Goal: Information Seeking & Learning: Learn about a topic

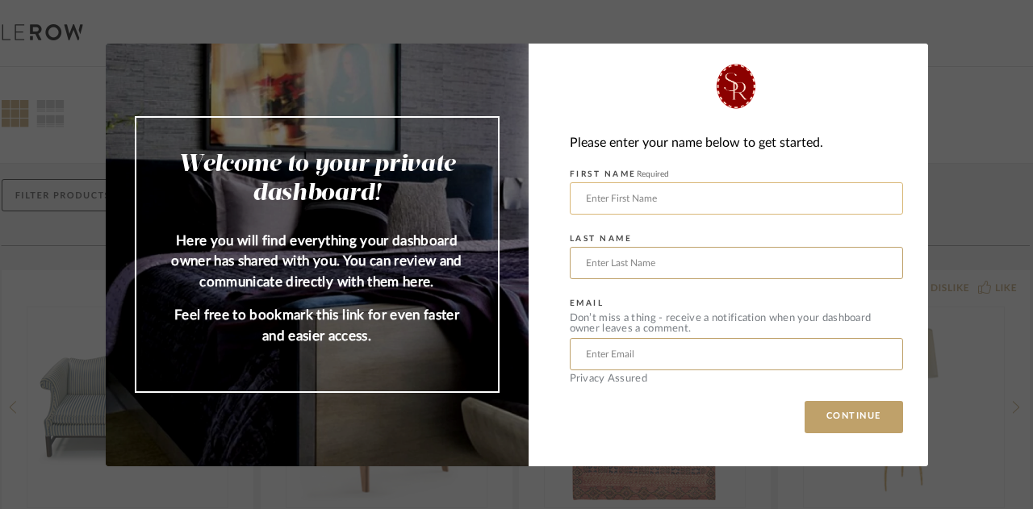
click at [733, 194] on input "text" at bounding box center [736, 198] width 333 height 32
type input "[PERSON_NAME]"
click at [709, 366] on input "text" at bounding box center [736, 354] width 333 height 32
type input "[EMAIL_ADDRESS][DOMAIN_NAME]"
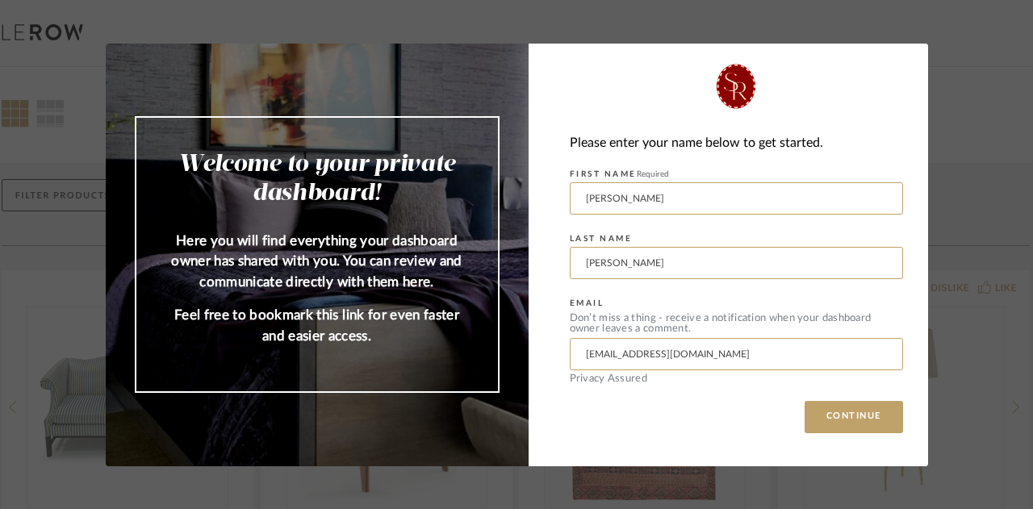
click at [869, 437] on div "Please enter your name below to get started. FIRST NAME Required [PERSON_NAME] …" at bounding box center [729, 255] width 400 height 423
click at [865, 427] on button "CONTINUE" at bounding box center [854, 417] width 98 height 32
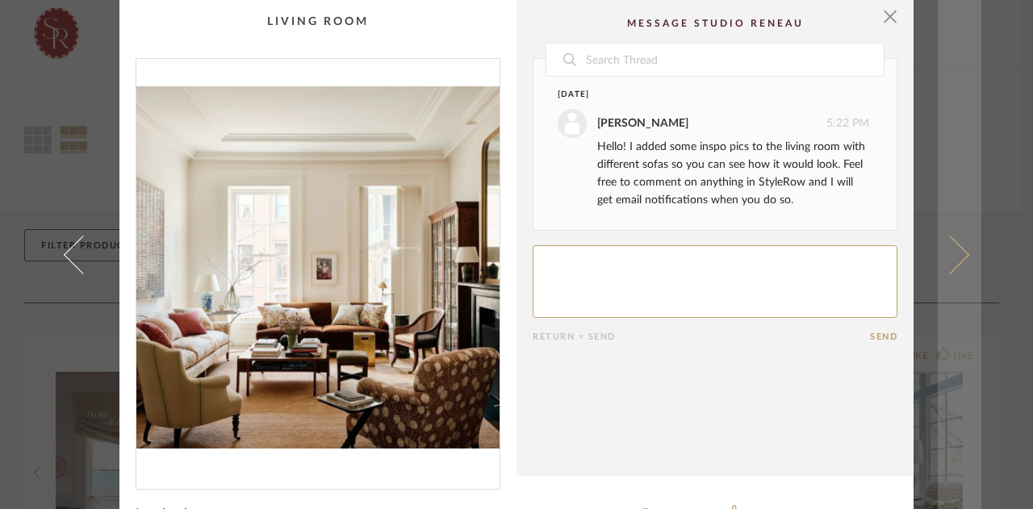
click at [951, 261] on span at bounding box center [950, 254] width 39 height 39
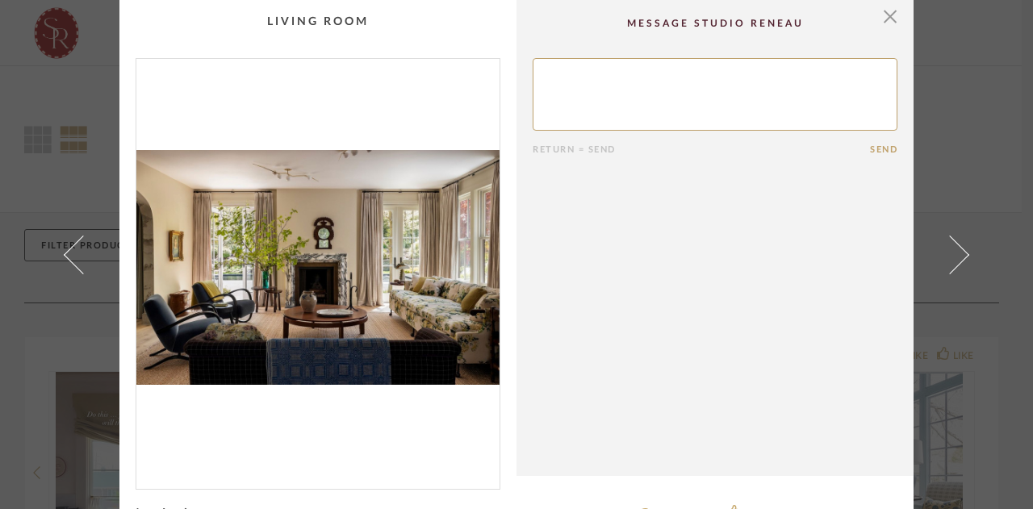
click at [951, 261] on span at bounding box center [950, 254] width 39 height 39
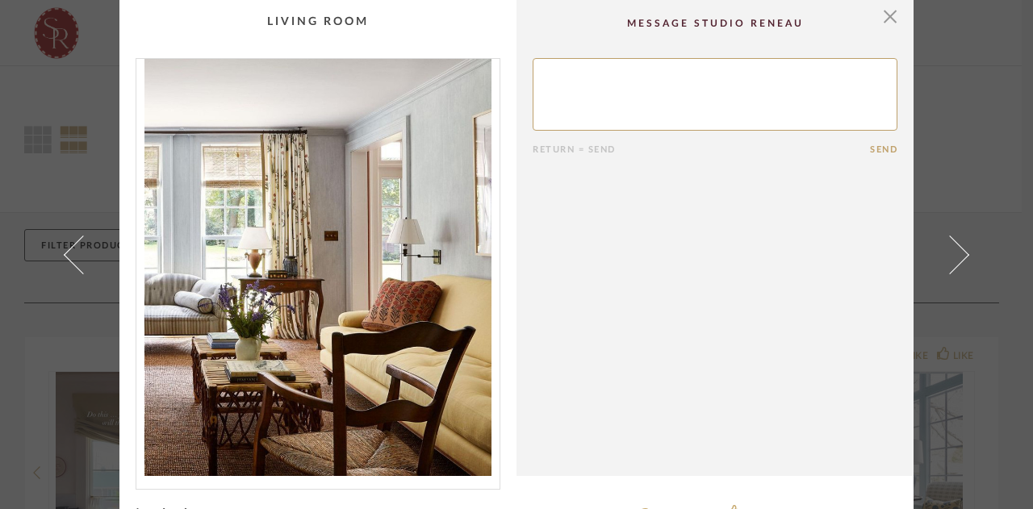
click at [951, 261] on span at bounding box center [950, 254] width 39 height 39
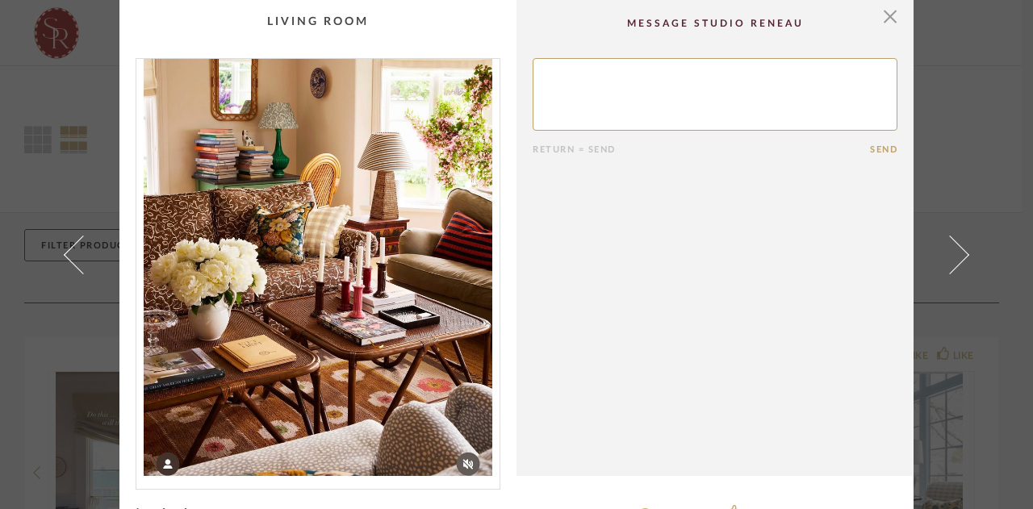
click at [951, 261] on span at bounding box center [950, 254] width 39 height 39
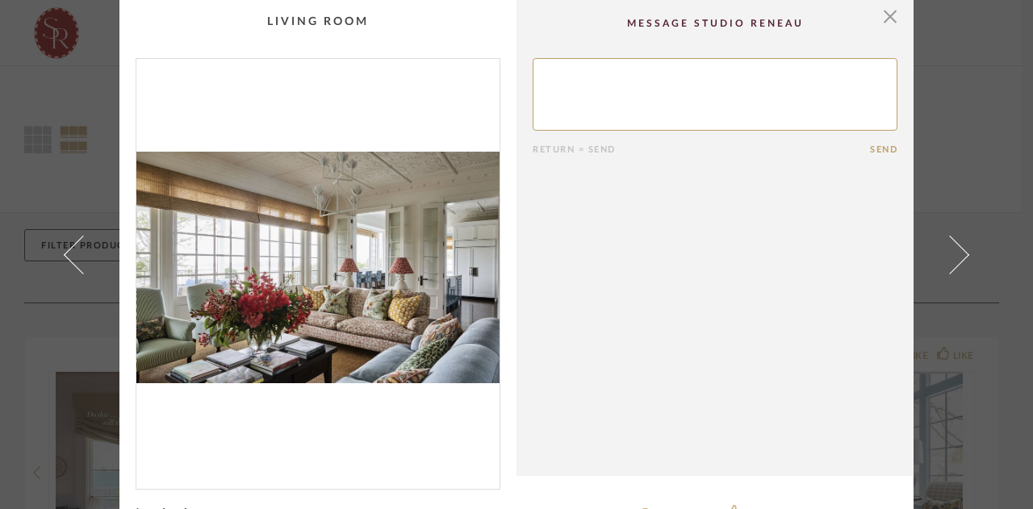
click at [951, 261] on span at bounding box center [950, 254] width 39 height 39
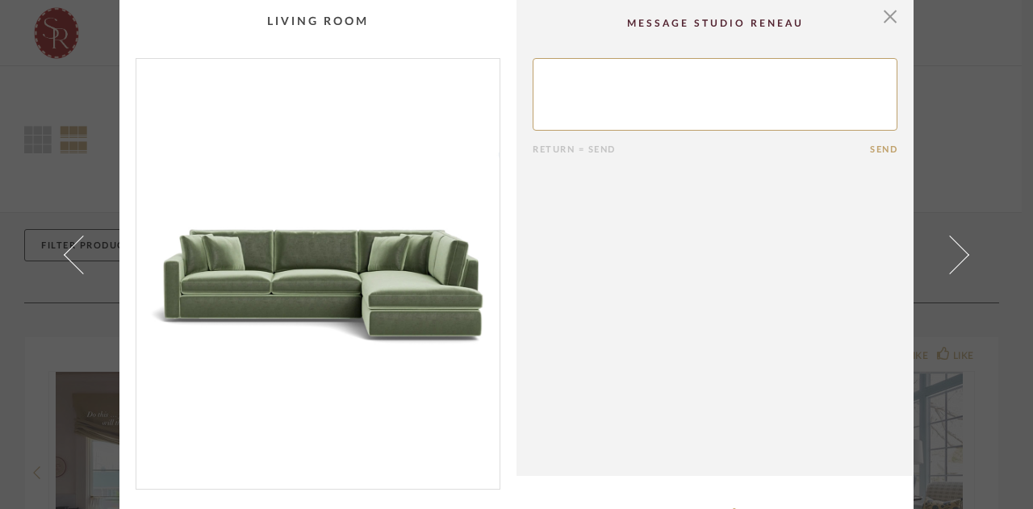
click at [951, 261] on span at bounding box center [950, 254] width 39 height 39
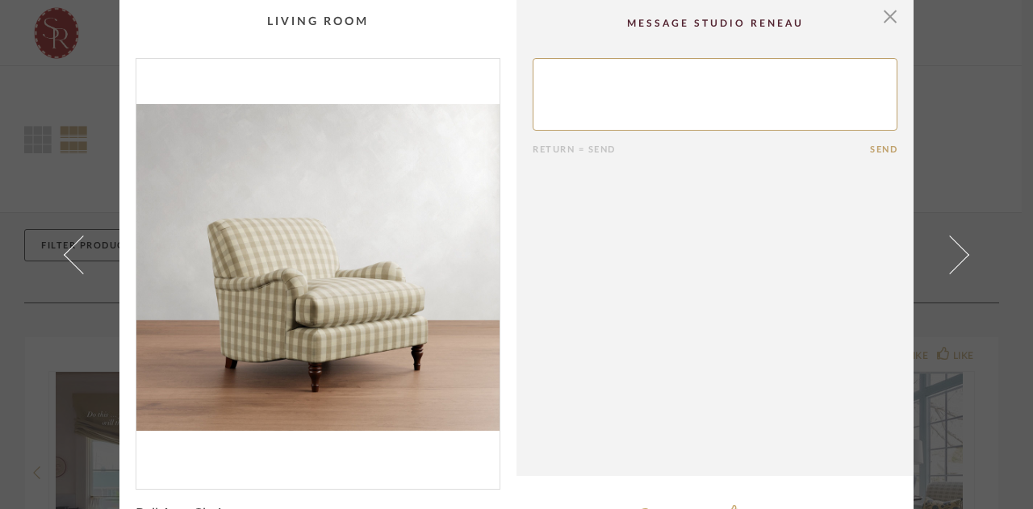
click at [951, 261] on span at bounding box center [950, 254] width 39 height 39
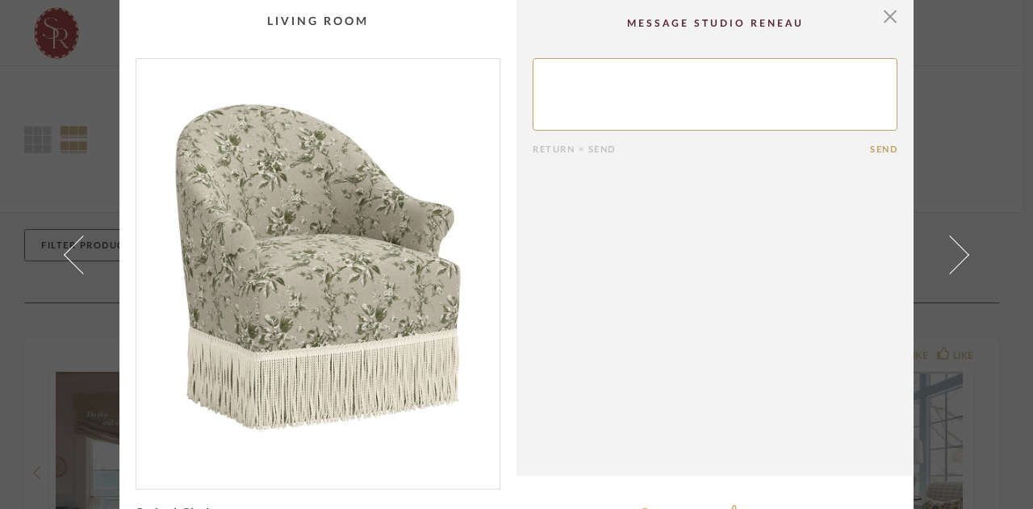
click at [951, 261] on span at bounding box center [950, 254] width 39 height 39
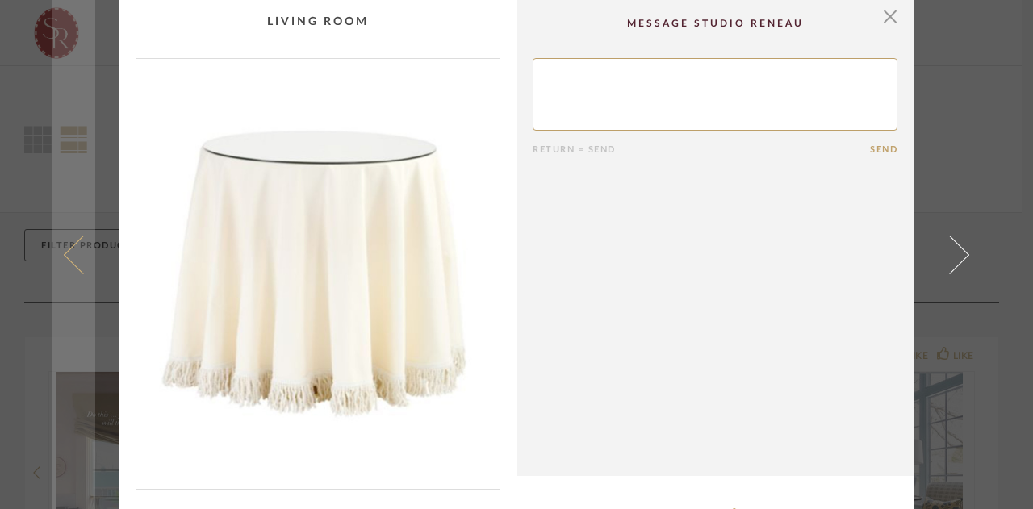
click at [73, 262] on span at bounding box center [83, 254] width 39 height 39
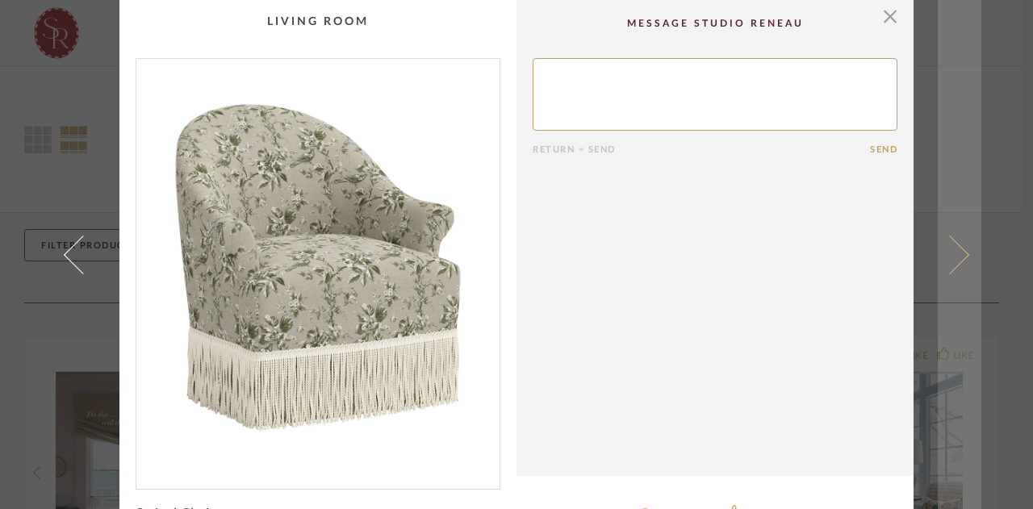
click at [946, 265] on span at bounding box center [950, 254] width 39 height 39
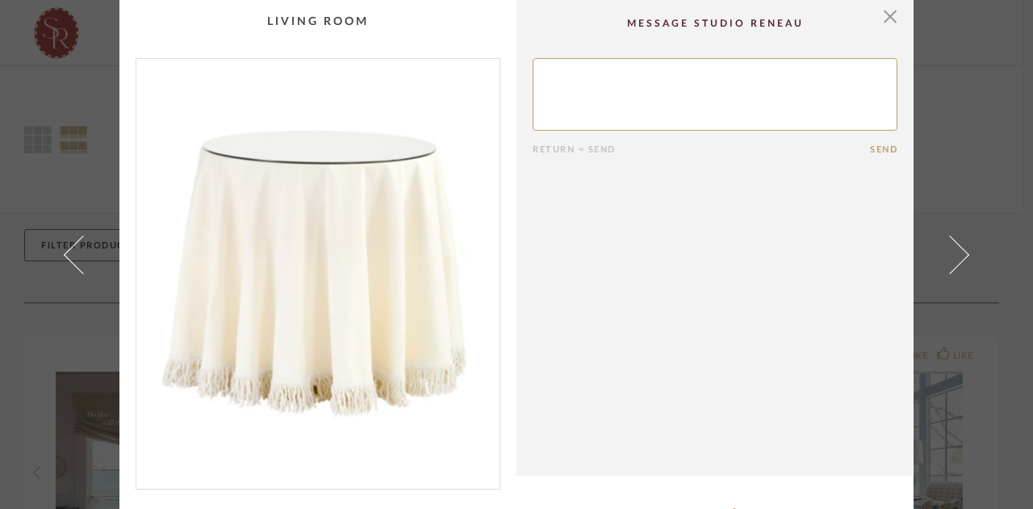
click at [946, 265] on span at bounding box center [950, 254] width 39 height 39
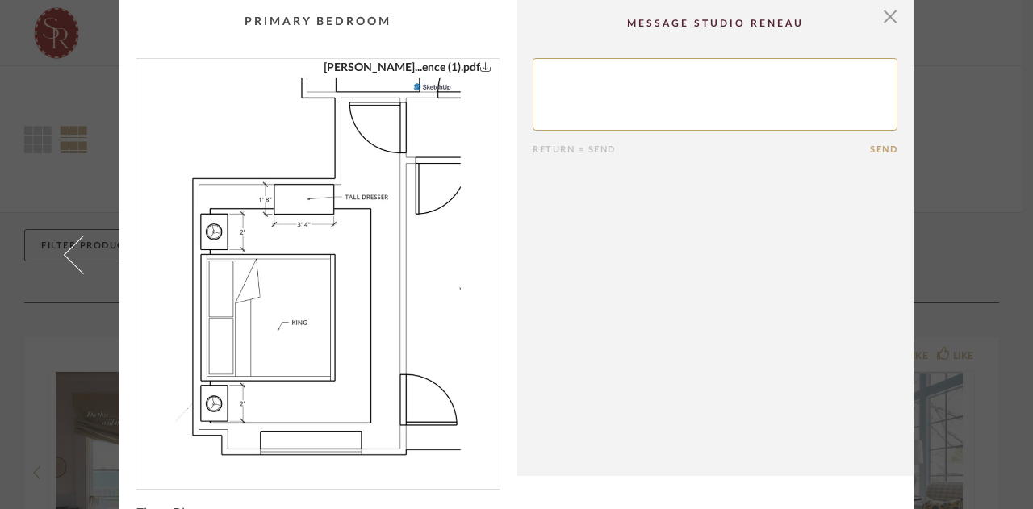
click at [946, 265] on div "× [PERSON_NAME]...ence (1).pdf Return = Send Send Floor Plan" at bounding box center [517, 273] width 930 height 546
click at [993, 182] on div "× [PERSON_NAME]...ence (1).pdf Return = Send Send Floor Plan" at bounding box center [516, 254] width 1033 height 509
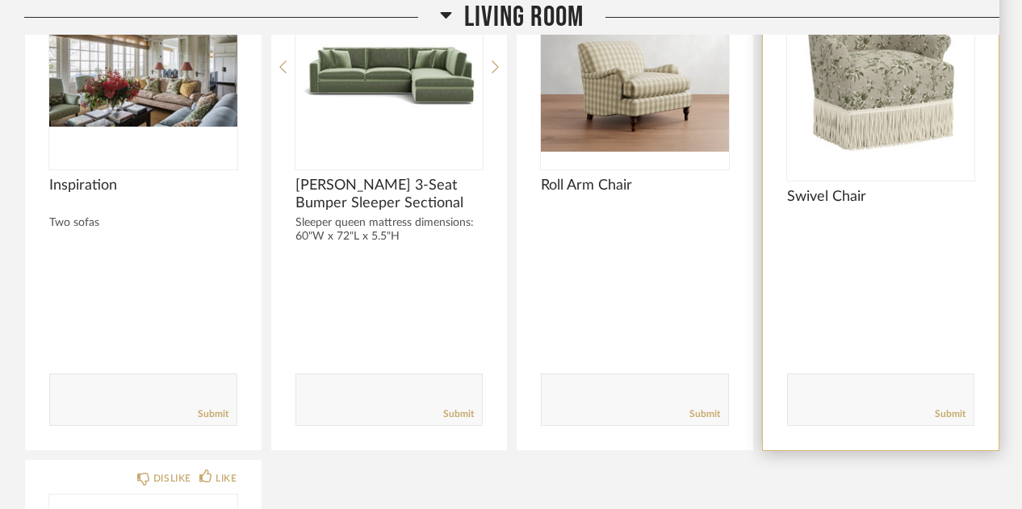
scroll to position [3534, 0]
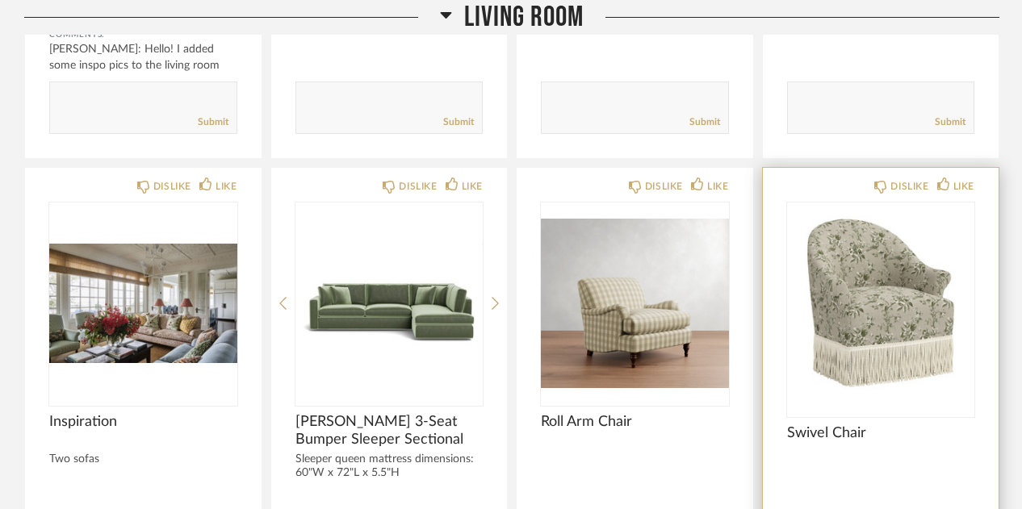
click at [875, 259] on img "0" at bounding box center [881, 304] width 188 height 202
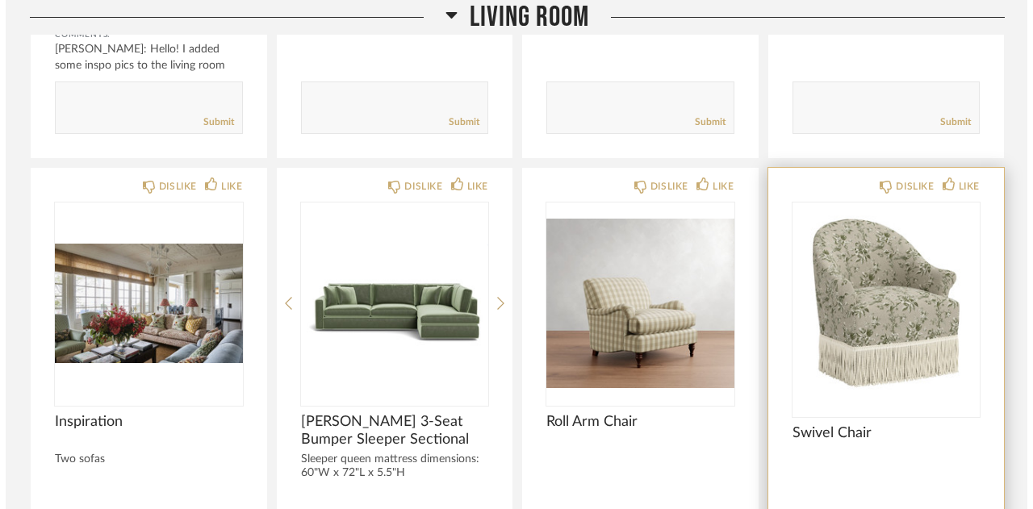
scroll to position [0, 0]
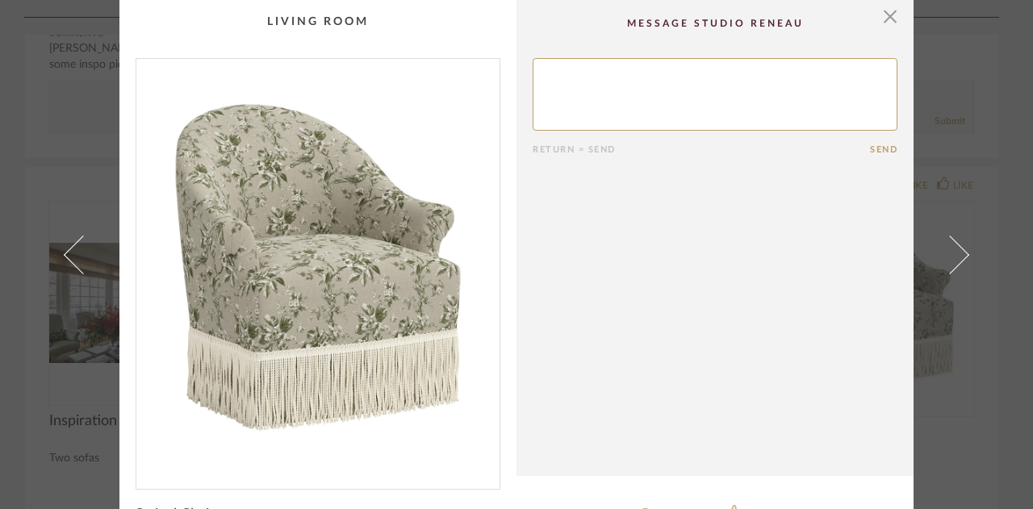
click at [993, 104] on div "× Return = Send Send Swivel Chair DISLIKE ITEM LIKE ITEM" at bounding box center [516, 254] width 1033 height 509
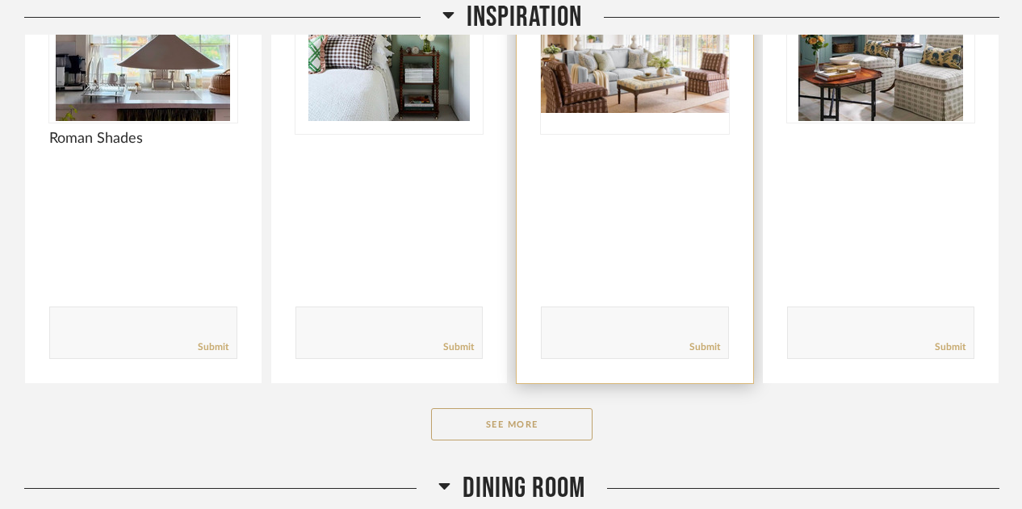
scroll to position [486, 0]
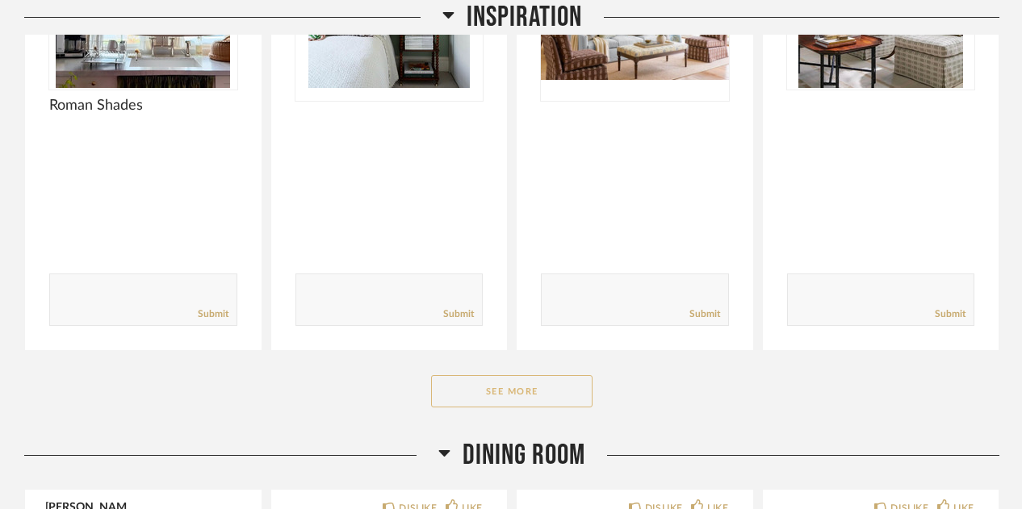
click at [554, 375] on button "See More" at bounding box center [511, 391] width 161 height 32
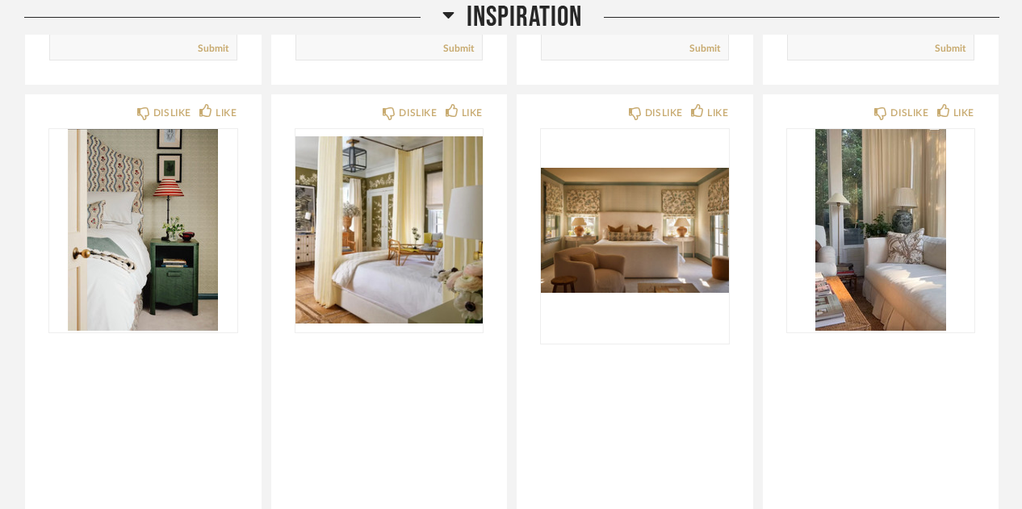
scroll to position [756, 0]
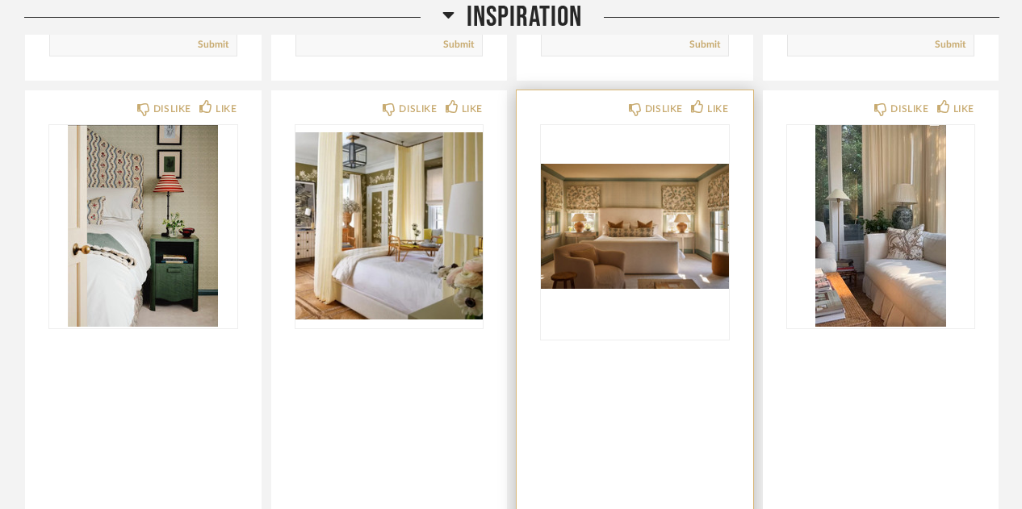
click at [635, 232] on img "0" at bounding box center [635, 226] width 188 height 202
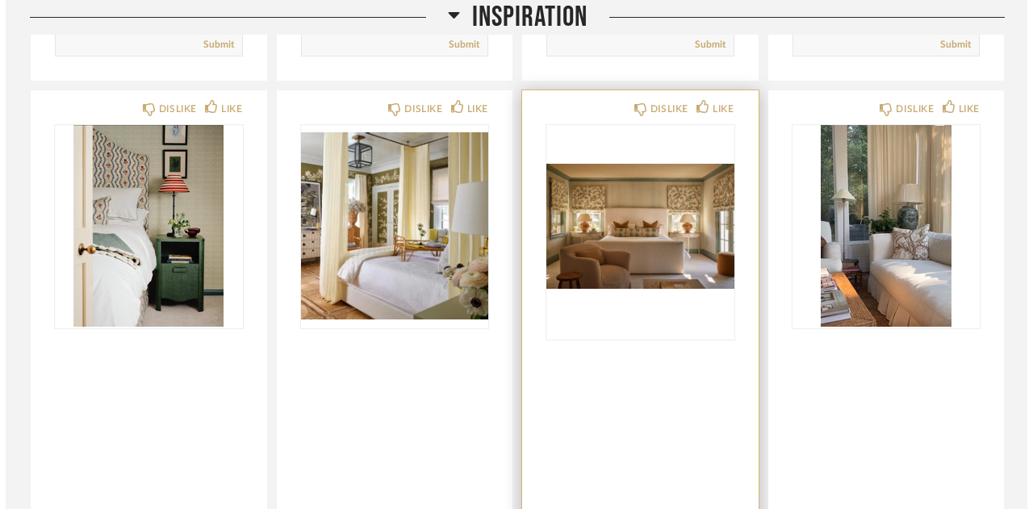
scroll to position [0, 0]
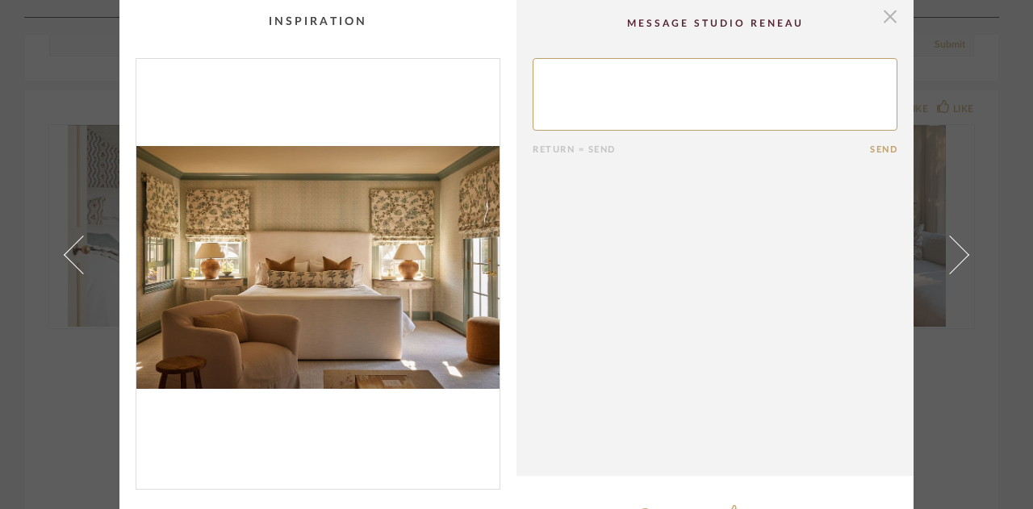
click at [881, 6] on span "button" at bounding box center [890, 16] width 32 height 32
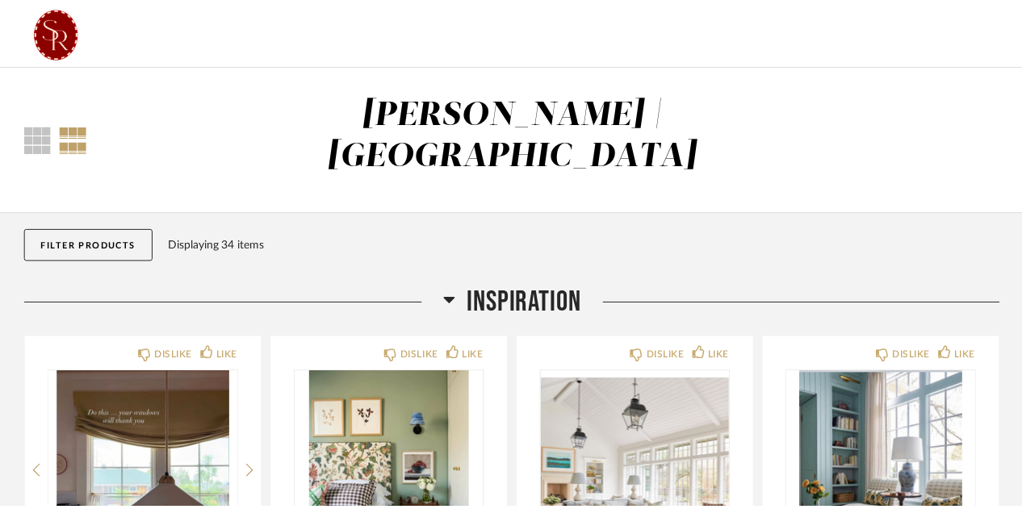
scroll to position [756, 0]
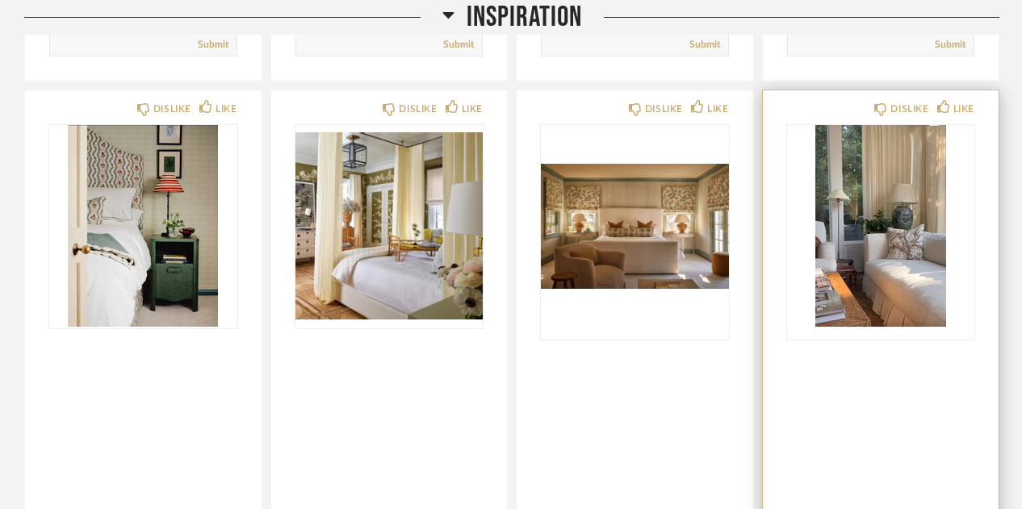
click at [820, 262] on img "0" at bounding box center [881, 226] width 188 height 202
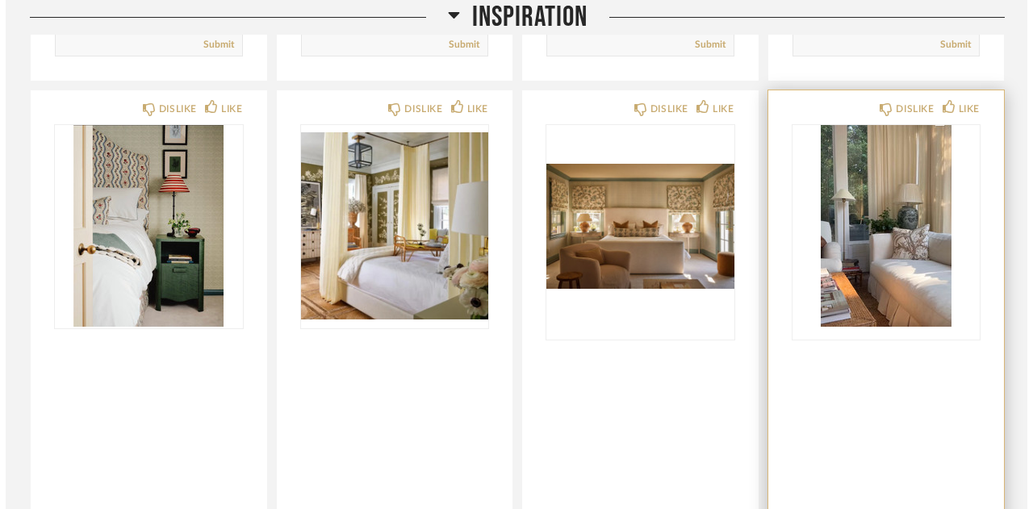
scroll to position [0, 0]
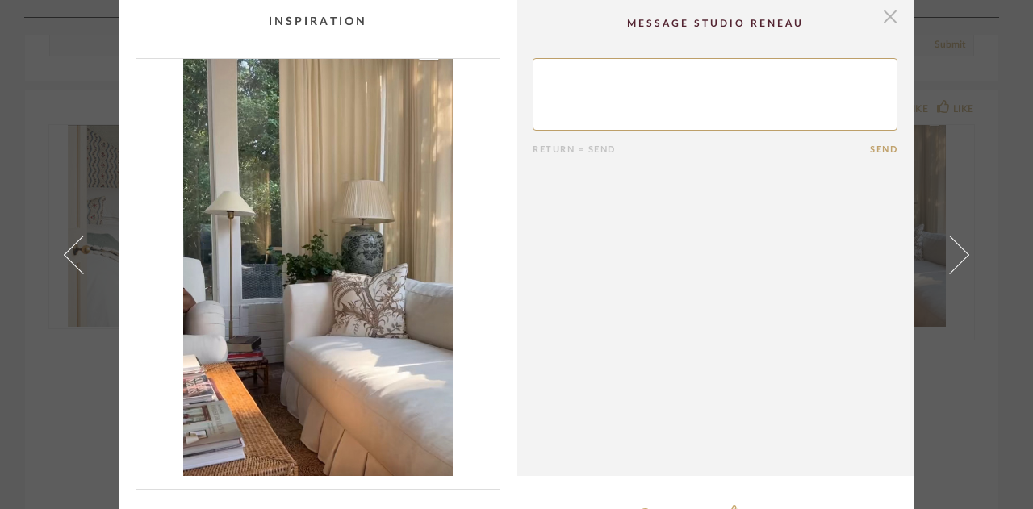
click at [886, 10] on span "button" at bounding box center [890, 16] width 32 height 32
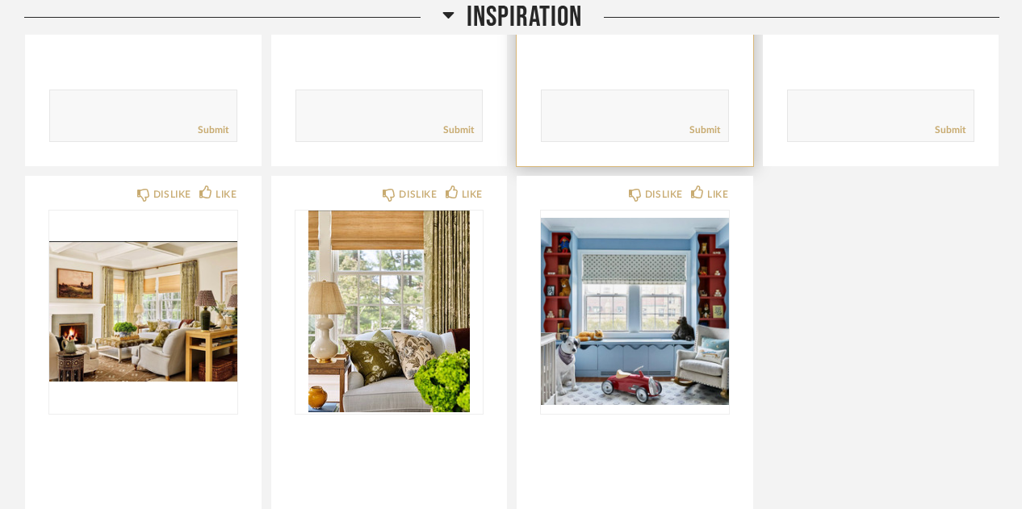
scroll to position [1179, 0]
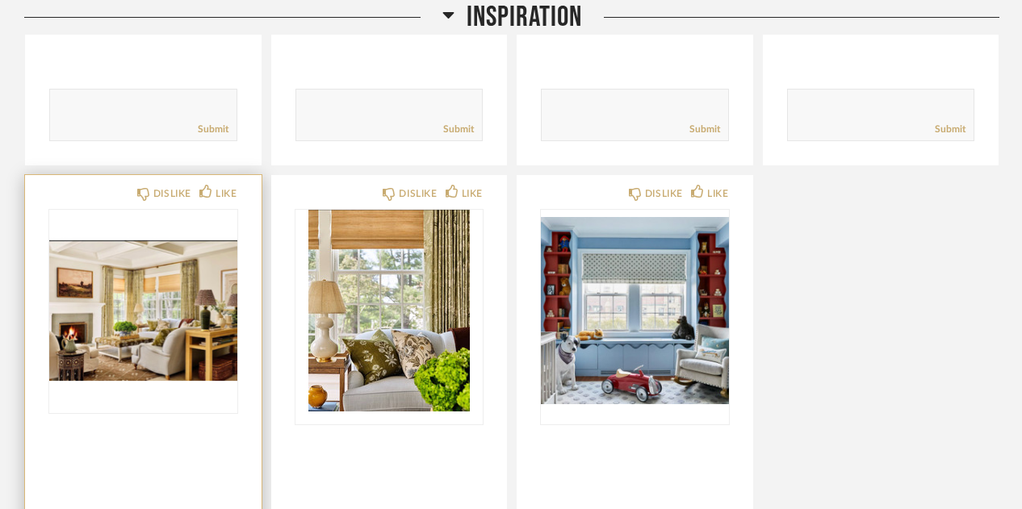
click at [174, 268] on div at bounding box center [143, 311] width 188 height 202
click at [139, 303] on img "0" at bounding box center [143, 311] width 188 height 202
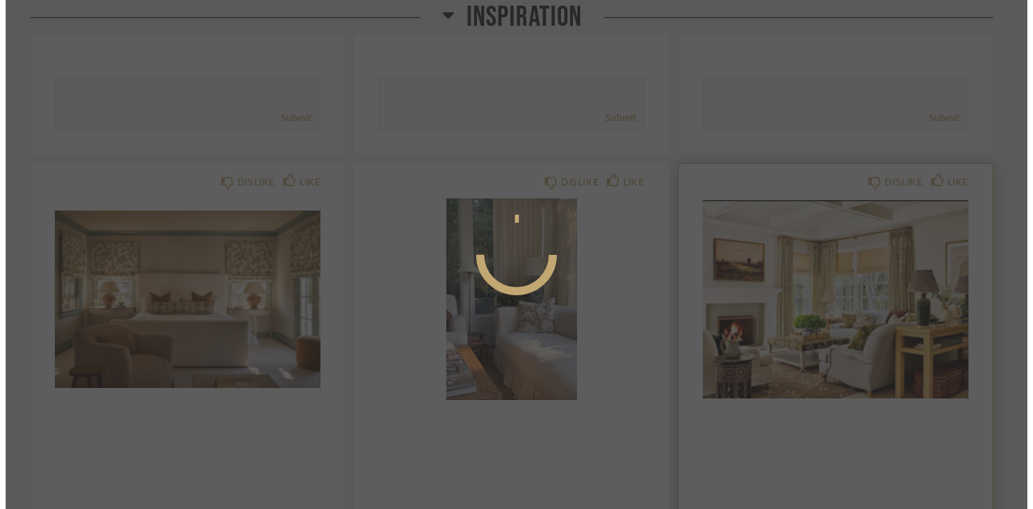
scroll to position [0, 0]
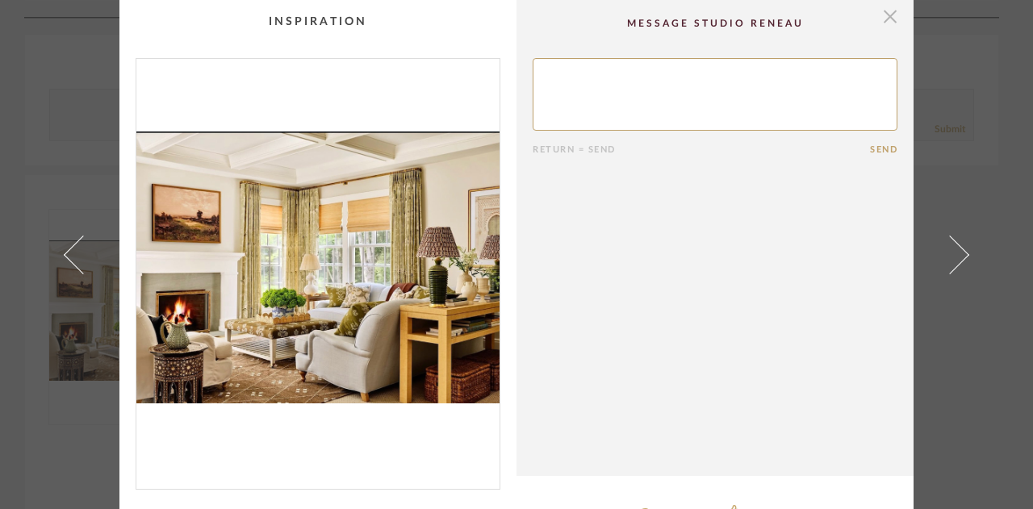
click at [886, 23] on span "button" at bounding box center [890, 16] width 32 height 32
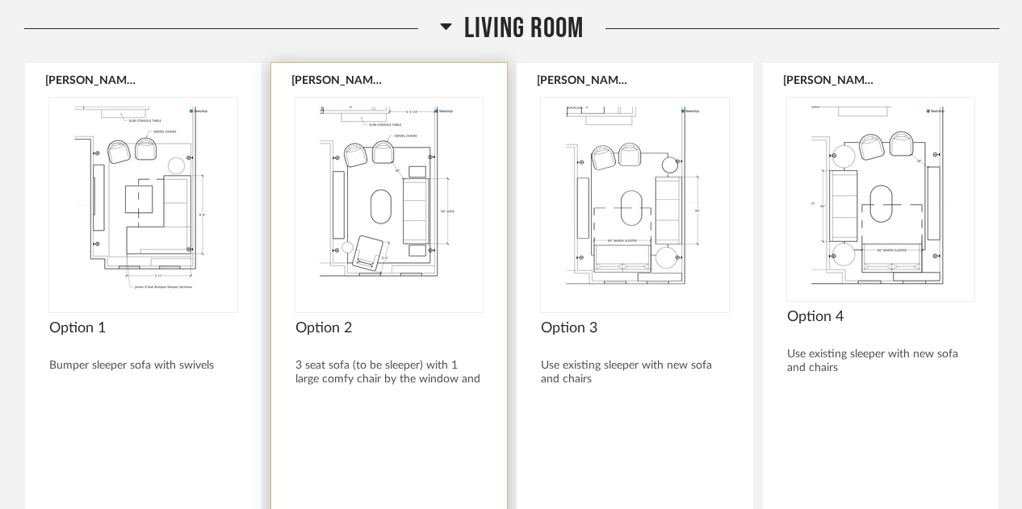
scroll to position [3626, 0]
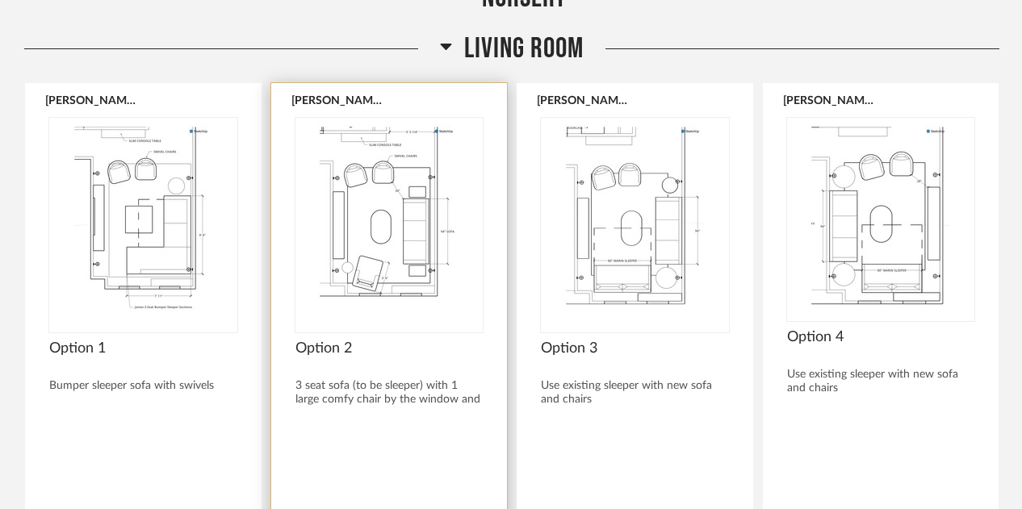
click at [386, 186] on img "0" at bounding box center [389, 219] width 188 height 202
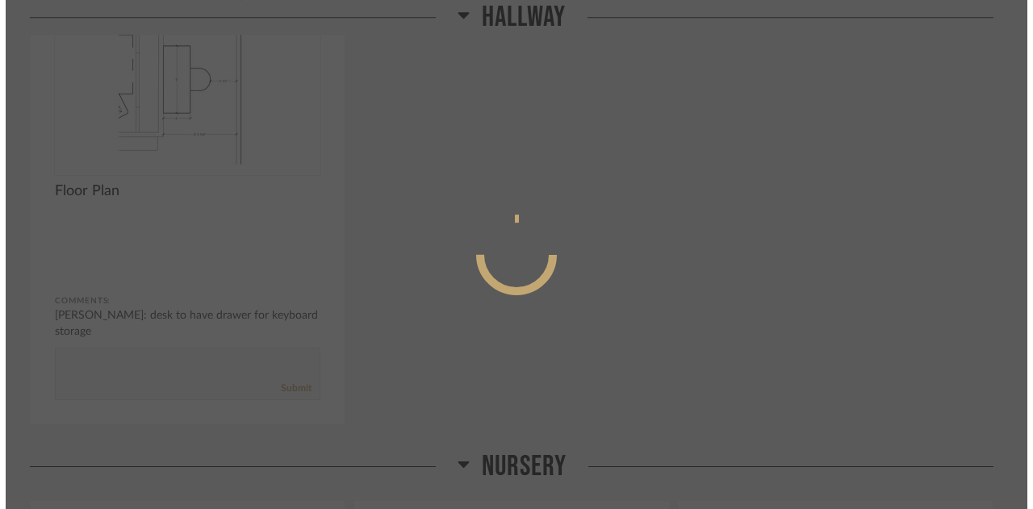
scroll to position [0, 0]
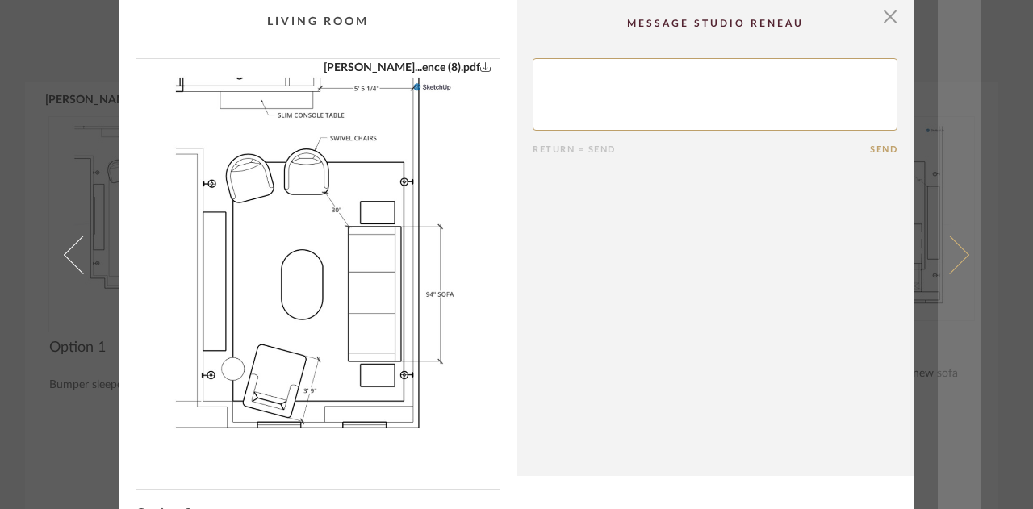
click at [952, 245] on span at bounding box center [950, 254] width 39 height 39
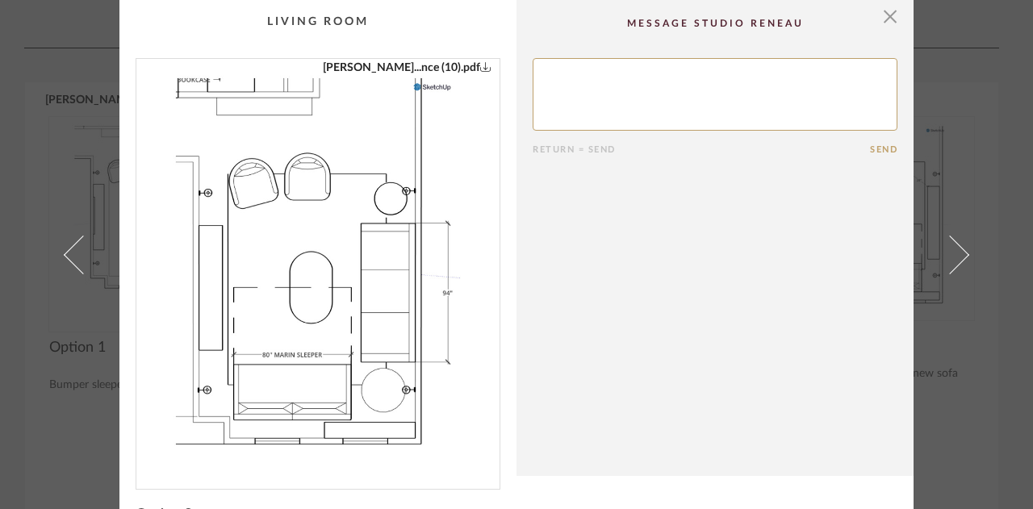
click at [952, 245] on span at bounding box center [950, 254] width 39 height 39
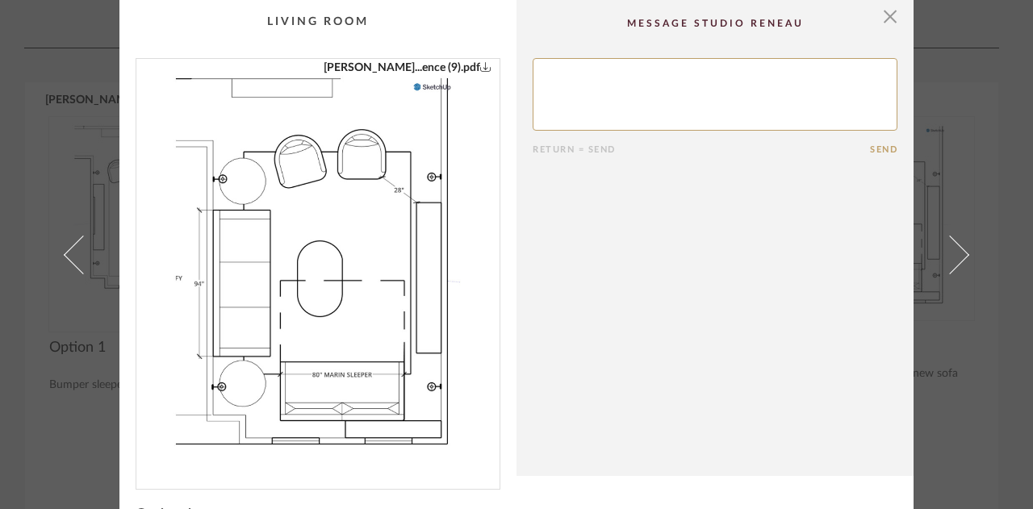
click at [952, 245] on span at bounding box center [950, 254] width 39 height 39
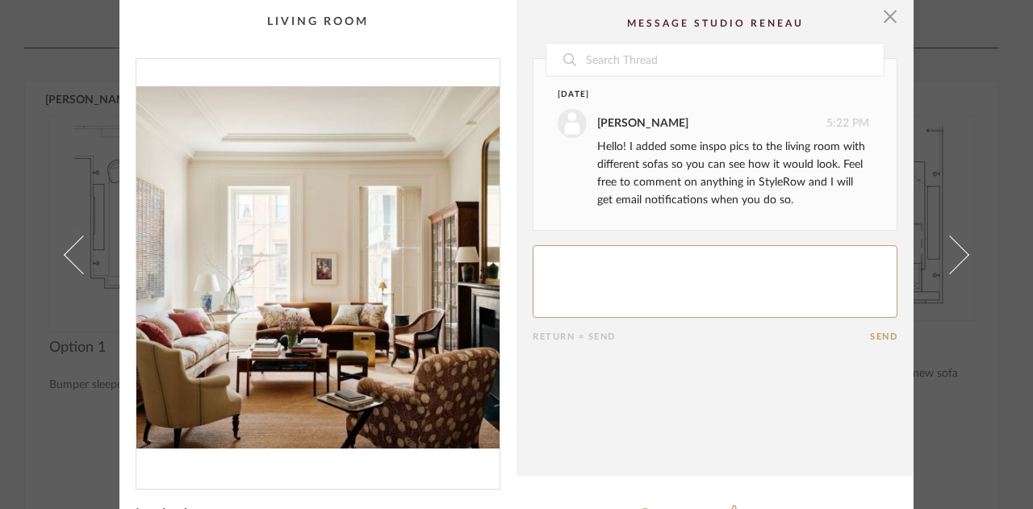
click at [952, 245] on span at bounding box center [950, 254] width 39 height 39
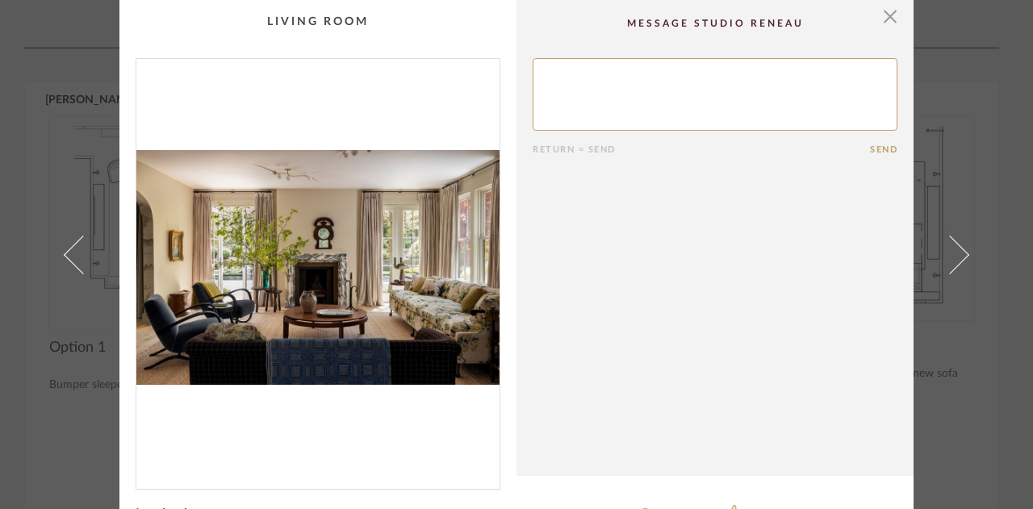
click at [985, 186] on div "× Return = Send Send Inspiration Two sofas DISLIKE ITEM LIKE ITEM" at bounding box center [516, 254] width 1033 height 509
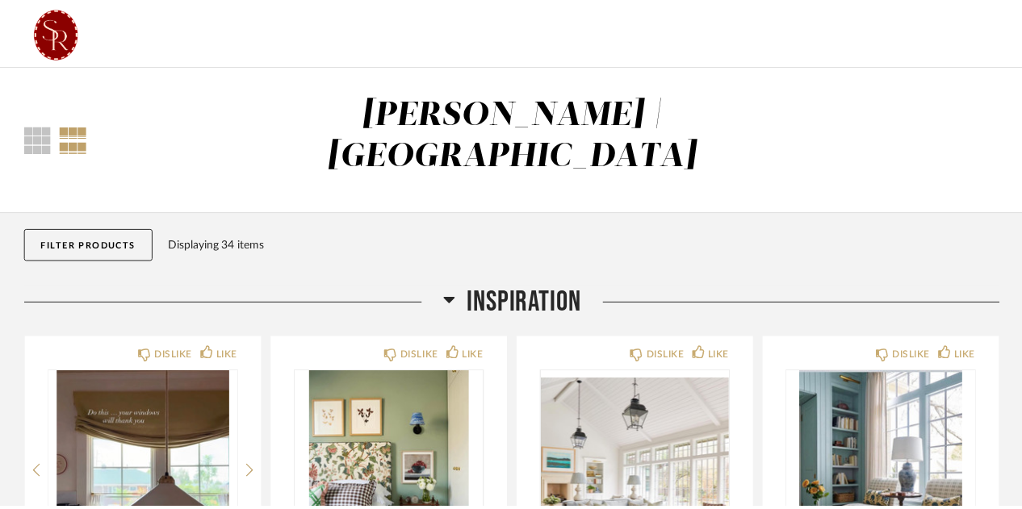
scroll to position [3626, 0]
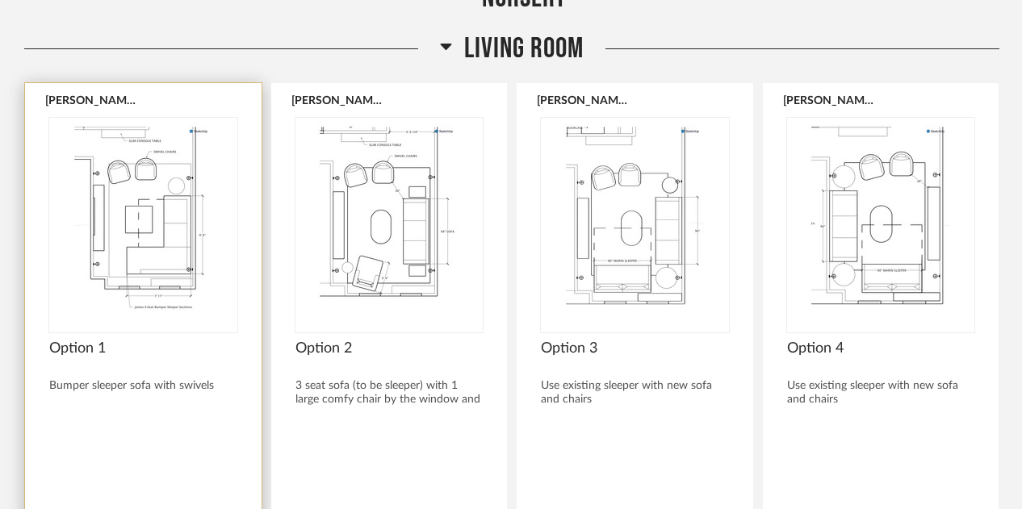
click at [200, 241] on img "0" at bounding box center [143, 219] width 188 height 202
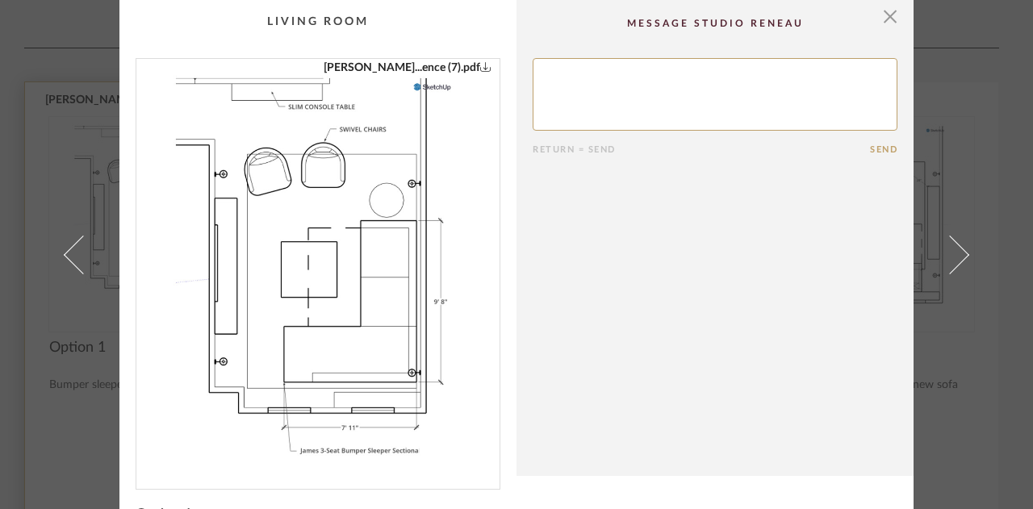
scroll to position [61, 0]
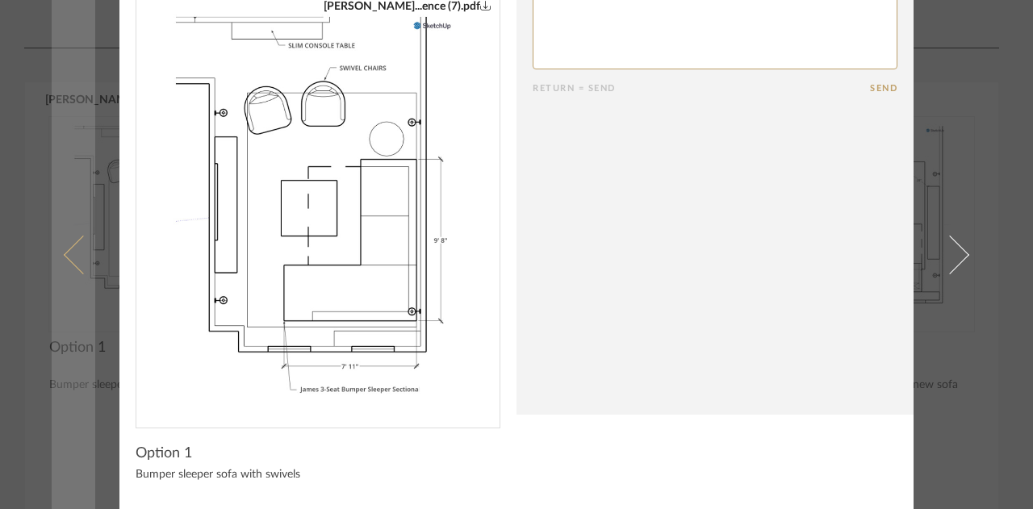
click at [85, 325] on link at bounding box center [74, 254] width 44 height 509
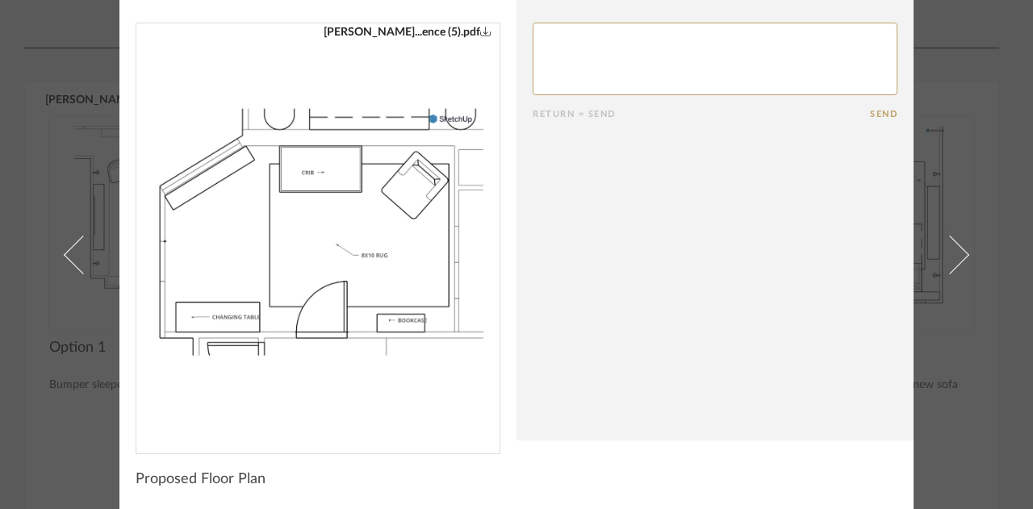
scroll to position [0, 0]
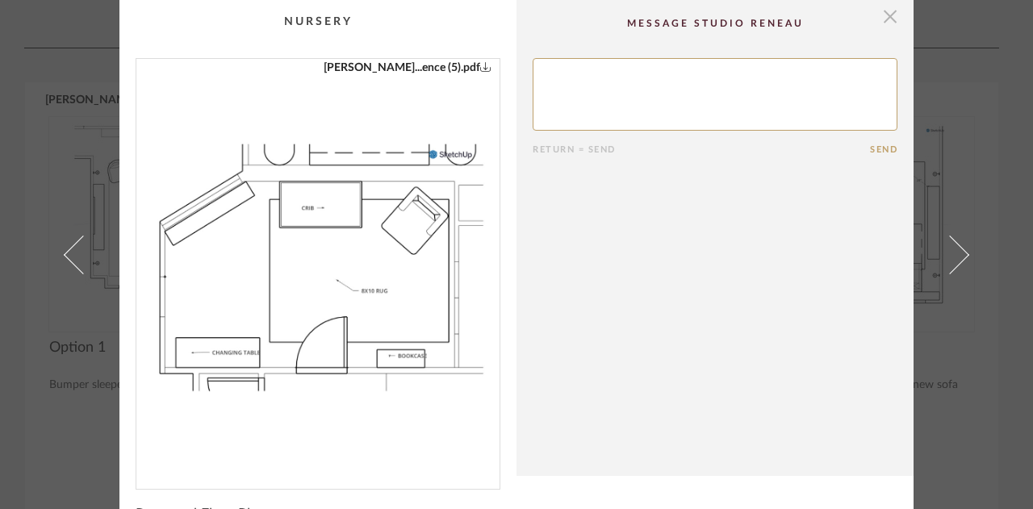
click at [886, 30] on span "button" at bounding box center [890, 16] width 32 height 32
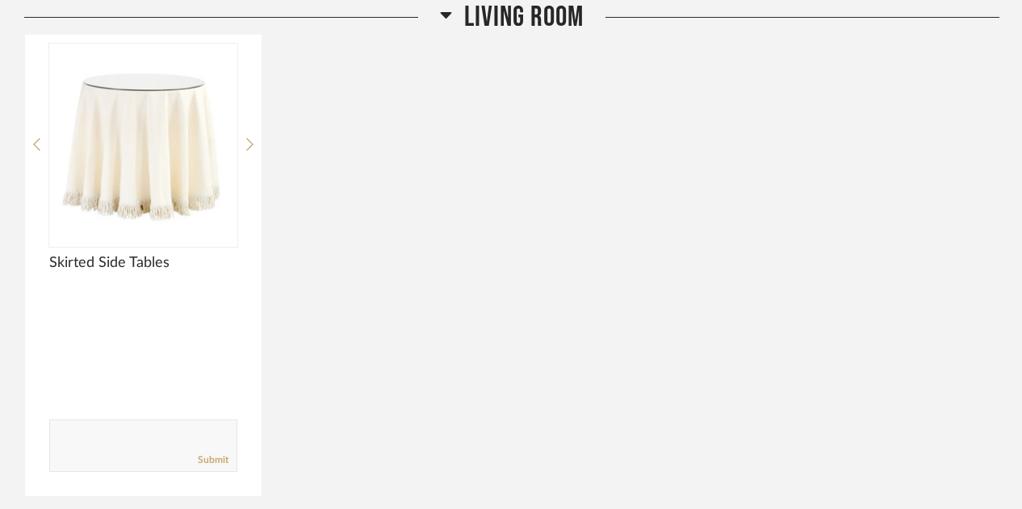
scroll to position [5229, 0]
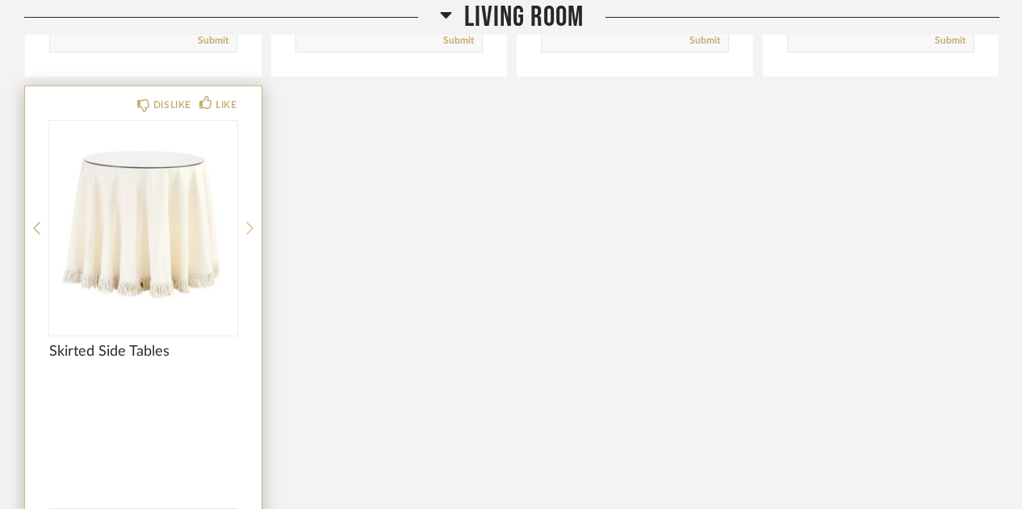
click at [249, 222] on icon at bounding box center [249, 228] width 7 height 13
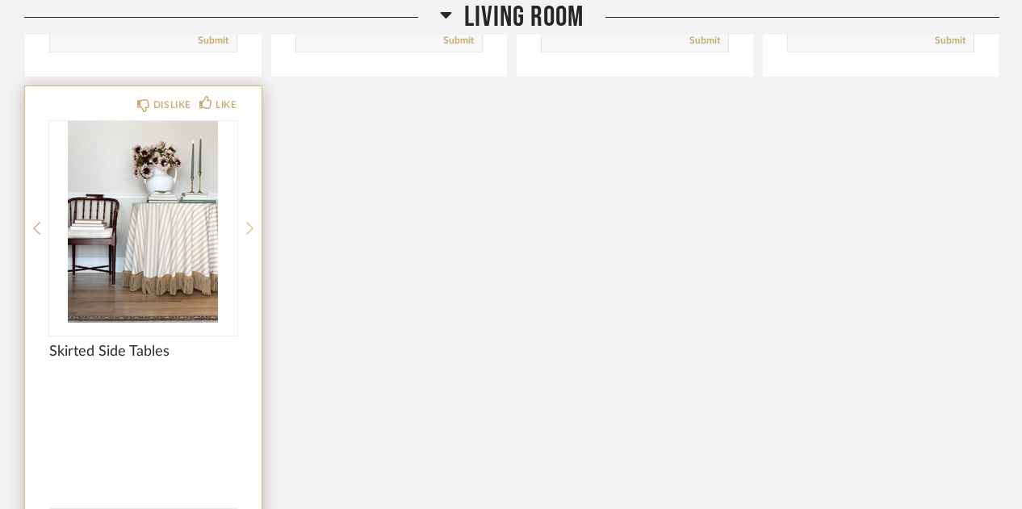
click at [249, 222] on icon at bounding box center [249, 228] width 7 height 13
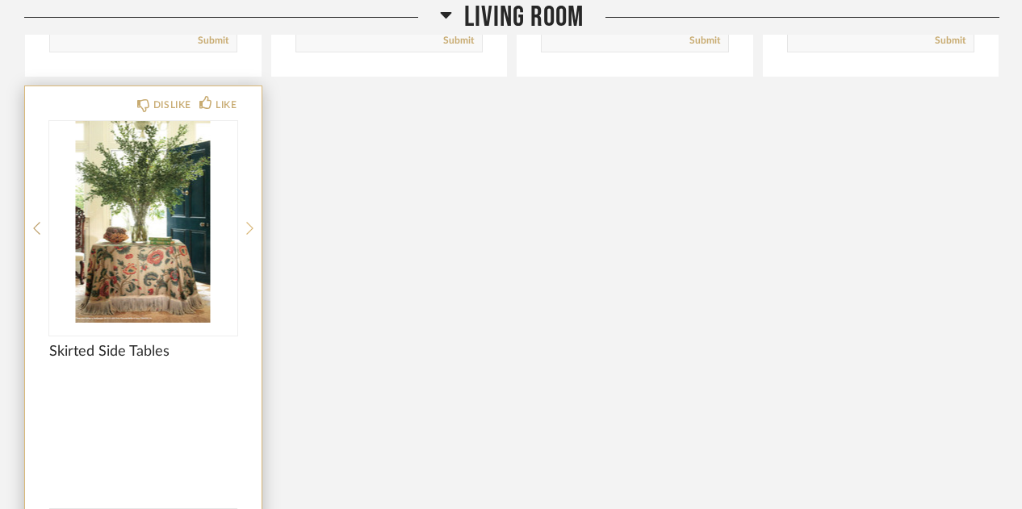
click at [249, 222] on icon at bounding box center [249, 228] width 7 height 13
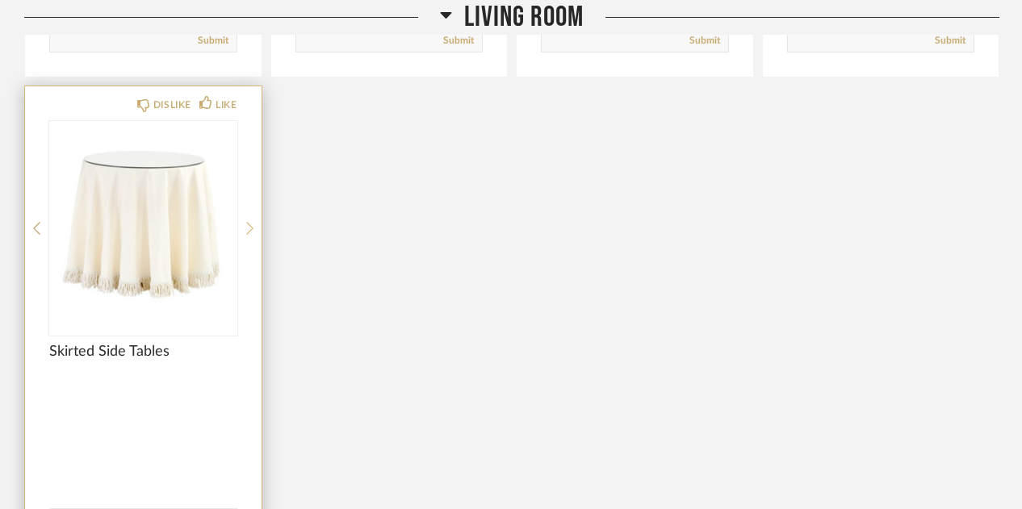
click at [249, 222] on icon at bounding box center [249, 228] width 7 height 13
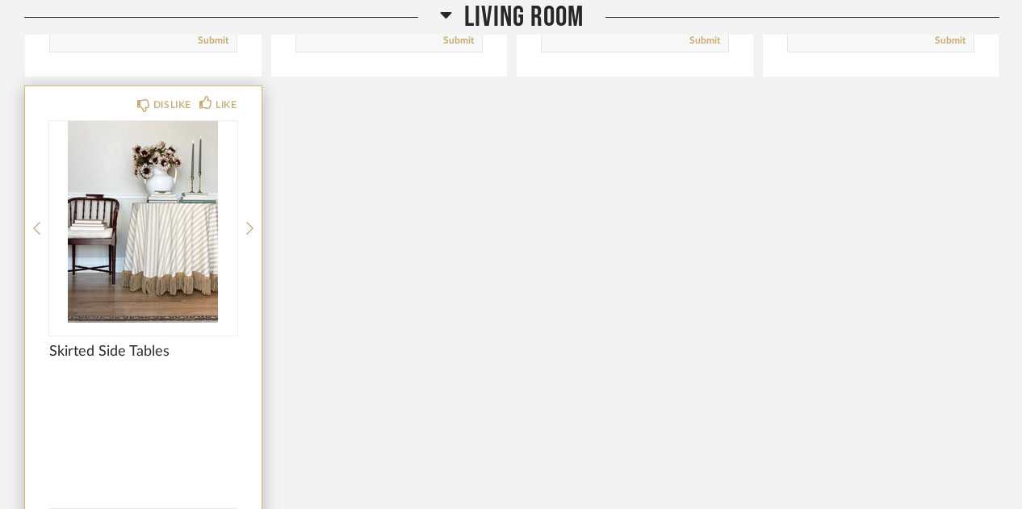
click at [155, 227] on img "1" at bounding box center [143, 222] width 188 height 202
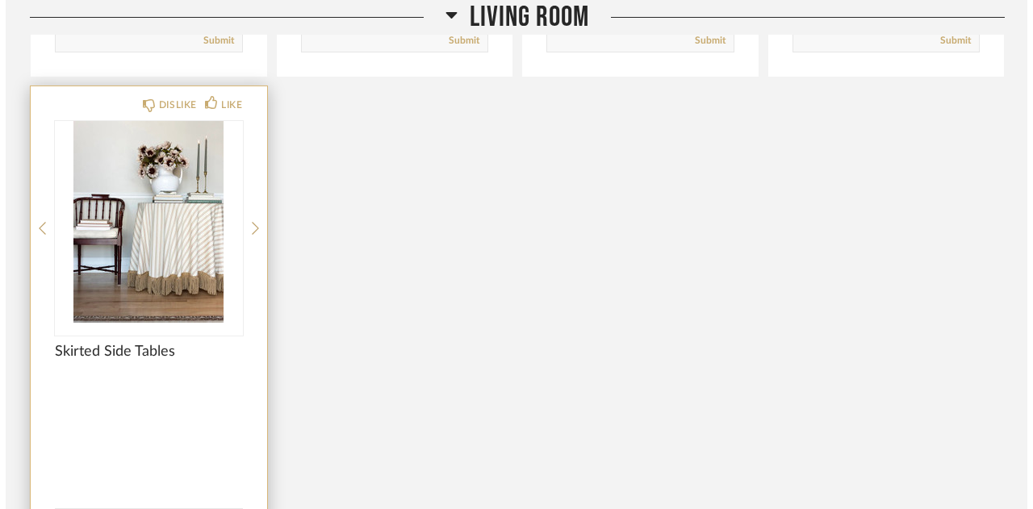
scroll to position [0, 0]
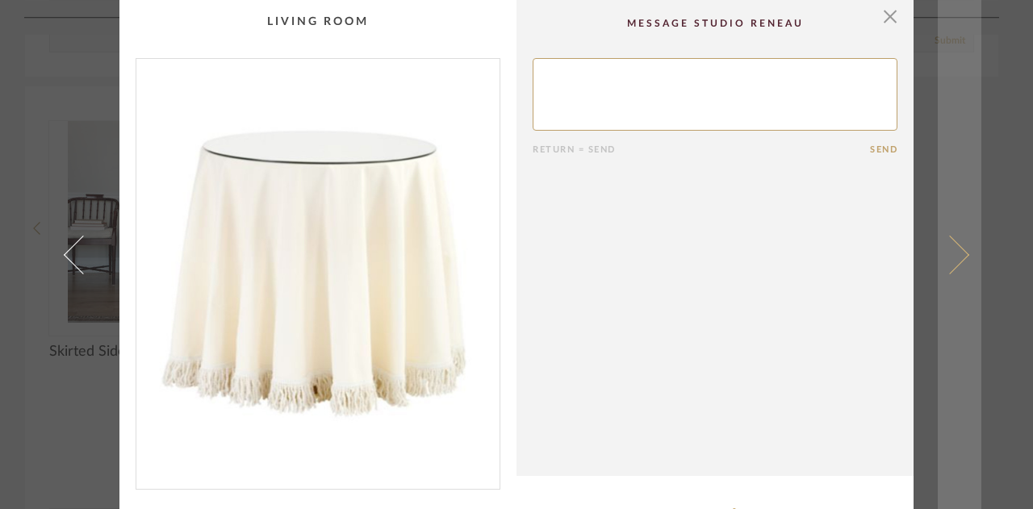
click at [948, 257] on span at bounding box center [950, 254] width 39 height 39
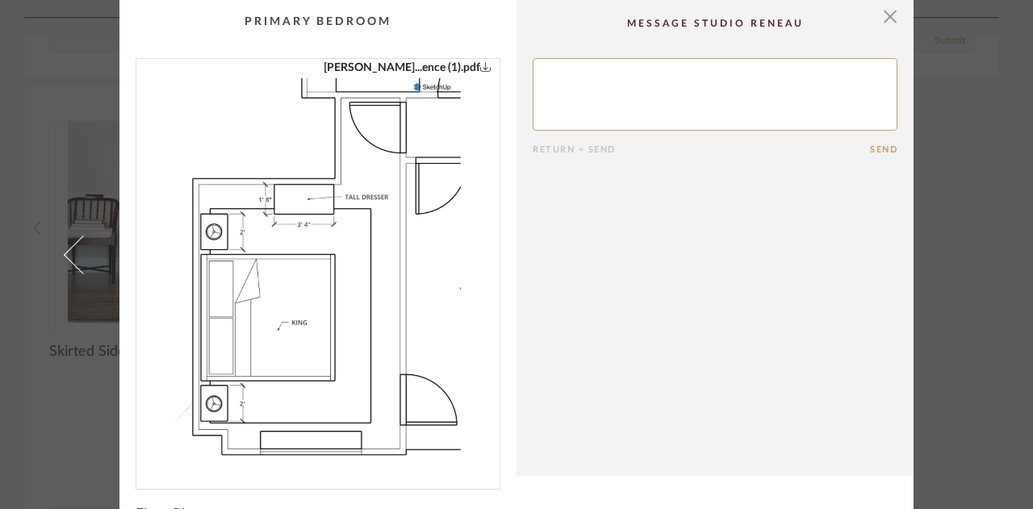
click at [948, 257] on div "× [PERSON_NAME]...ence (1).pdf Return = Send Send Floor Plan" at bounding box center [517, 273] width 930 height 546
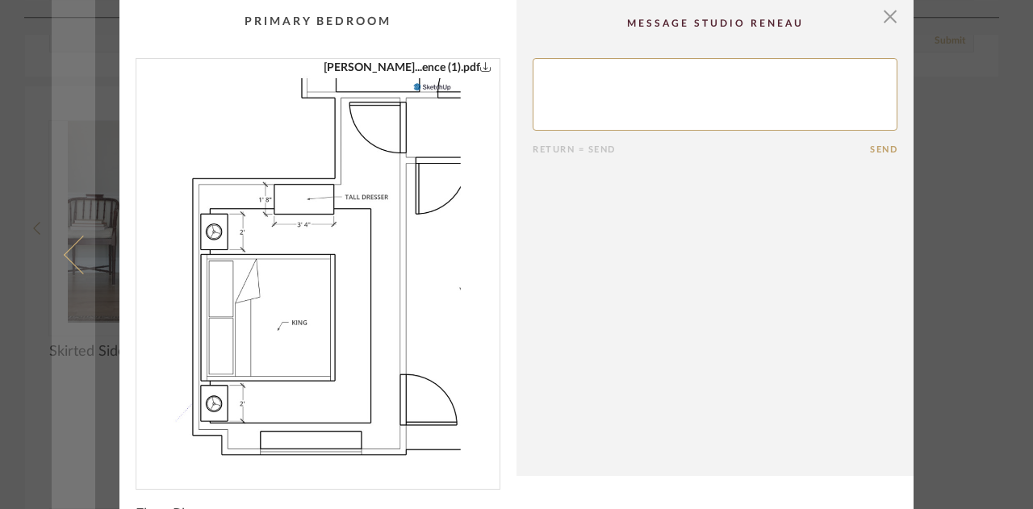
click at [65, 262] on span at bounding box center [83, 254] width 39 height 39
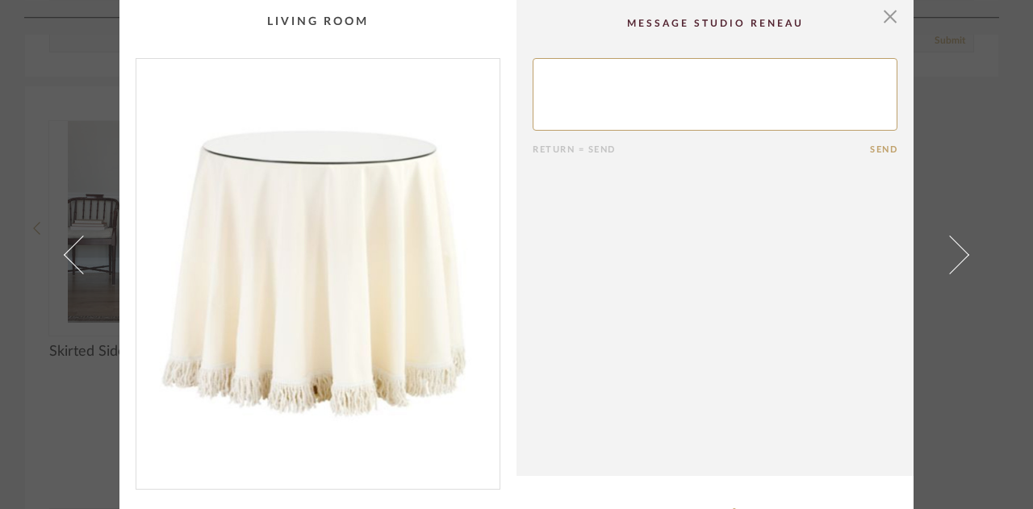
click at [65, 262] on span at bounding box center [83, 254] width 39 height 39
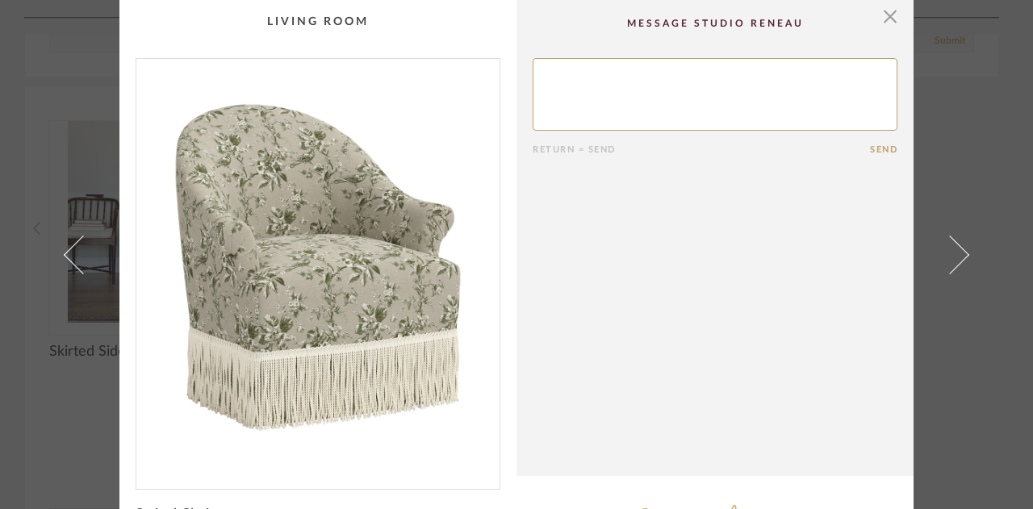
click at [65, 262] on span at bounding box center [83, 254] width 39 height 39
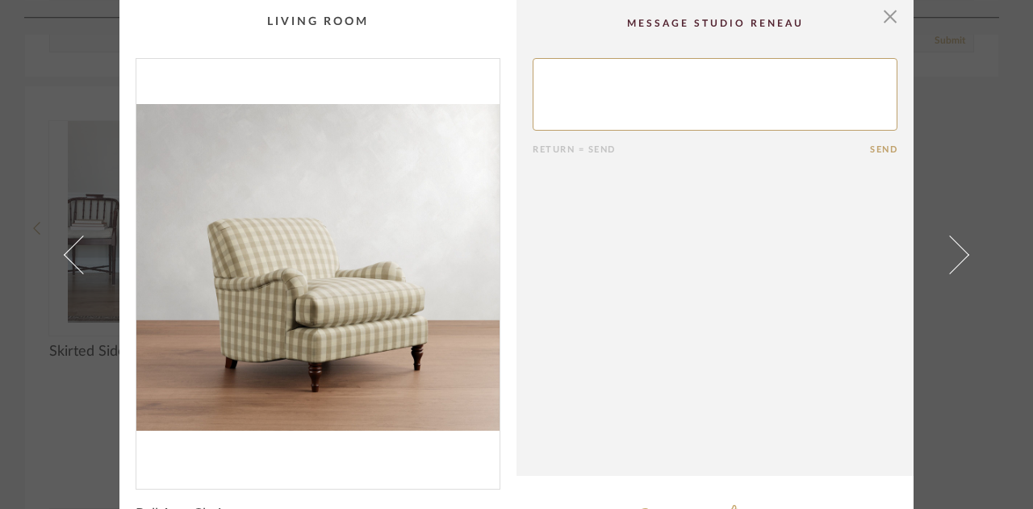
click at [65, 262] on span at bounding box center [83, 254] width 39 height 39
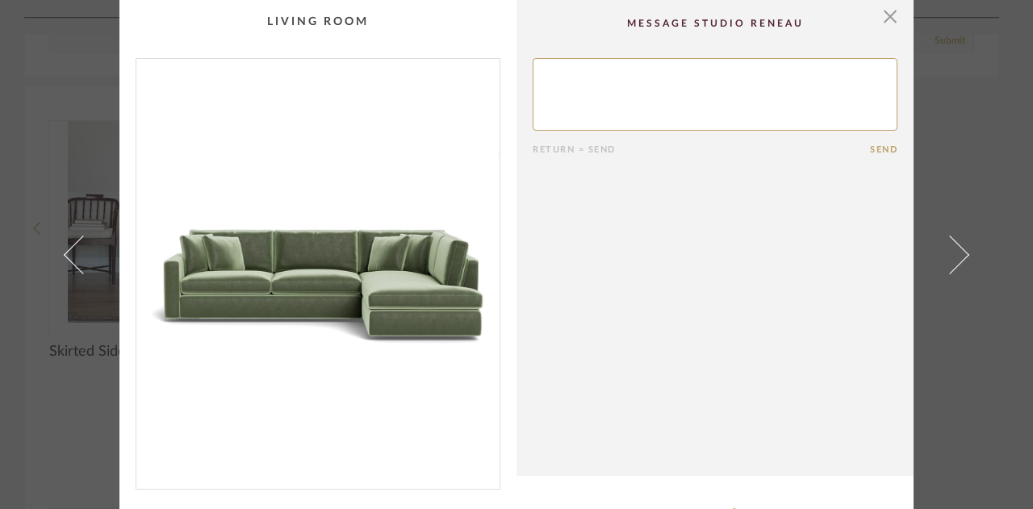
click at [39, 466] on div "× 1 / 5 Return = Send Send [PERSON_NAME] 3-Seat Bumper Sleeper Sectional Sleepe…" at bounding box center [516, 254] width 1033 height 509
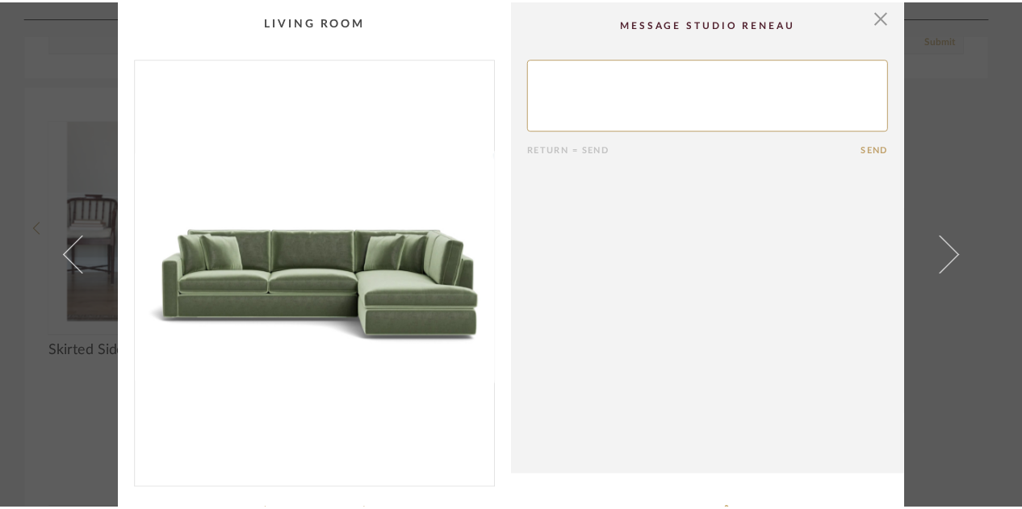
scroll to position [5229, 0]
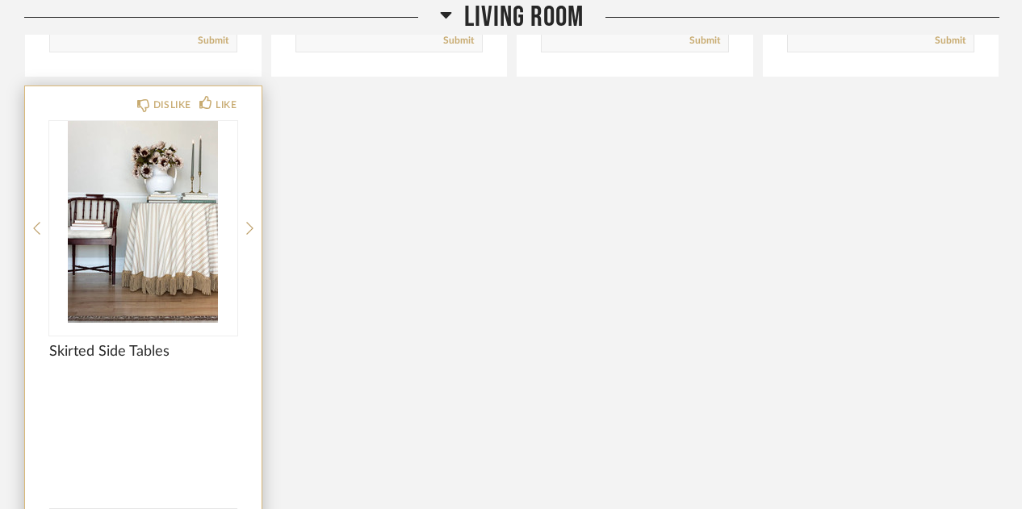
click at [141, 192] on img "1" at bounding box center [143, 222] width 188 height 202
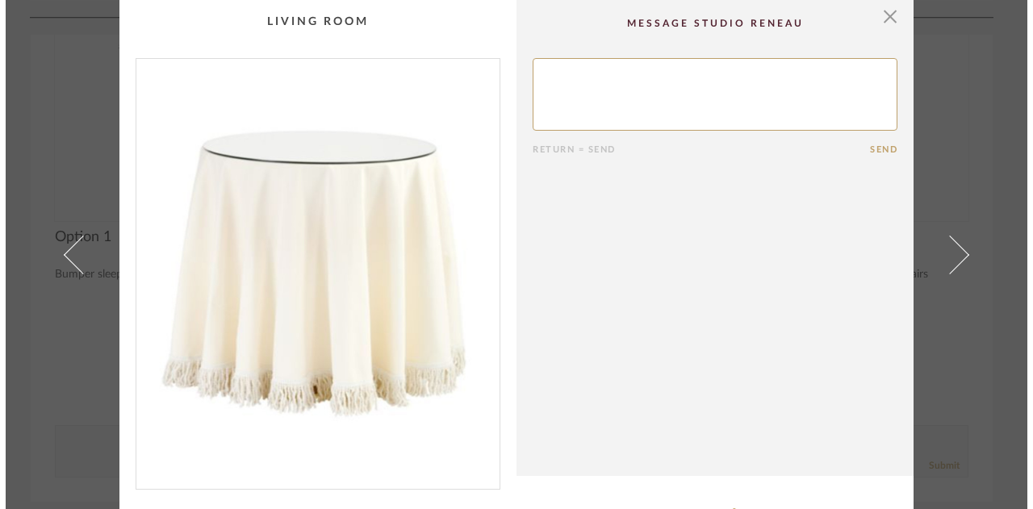
scroll to position [0, 0]
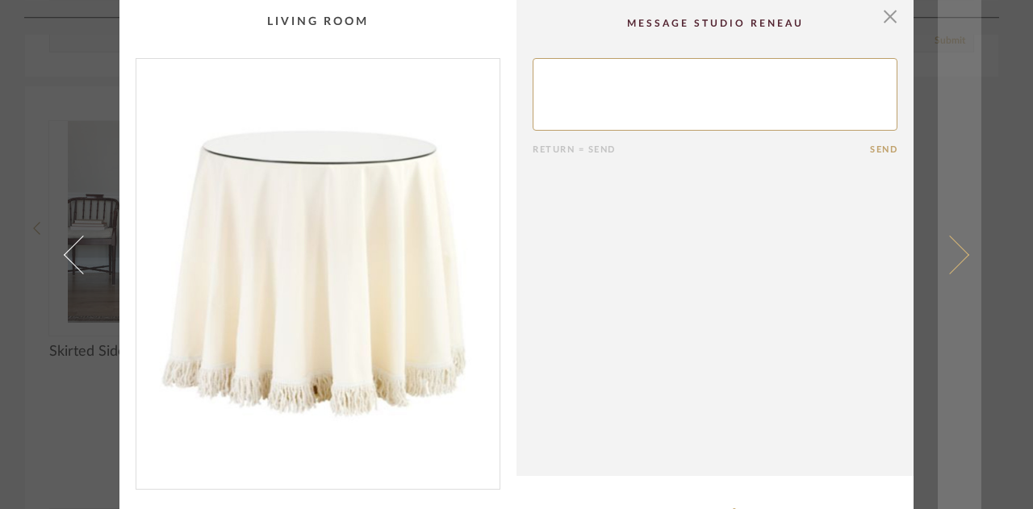
click at [951, 266] on span at bounding box center [950, 254] width 39 height 39
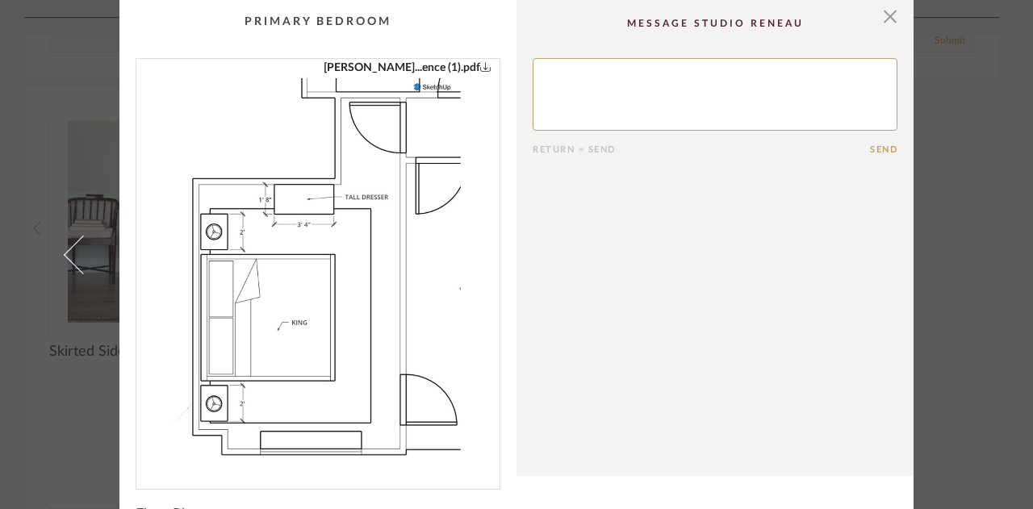
click at [951, 266] on div "× [PERSON_NAME]...ence (1).pdf Return = Send Send Floor Plan" at bounding box center [517, 273] width 930 height 546
click at [1007, 178] on div "× [PERSON_NAME]...ence (1).pdf Return = Send Send Floor Plan" at bounding box center [516, 254] width 1033 height 509
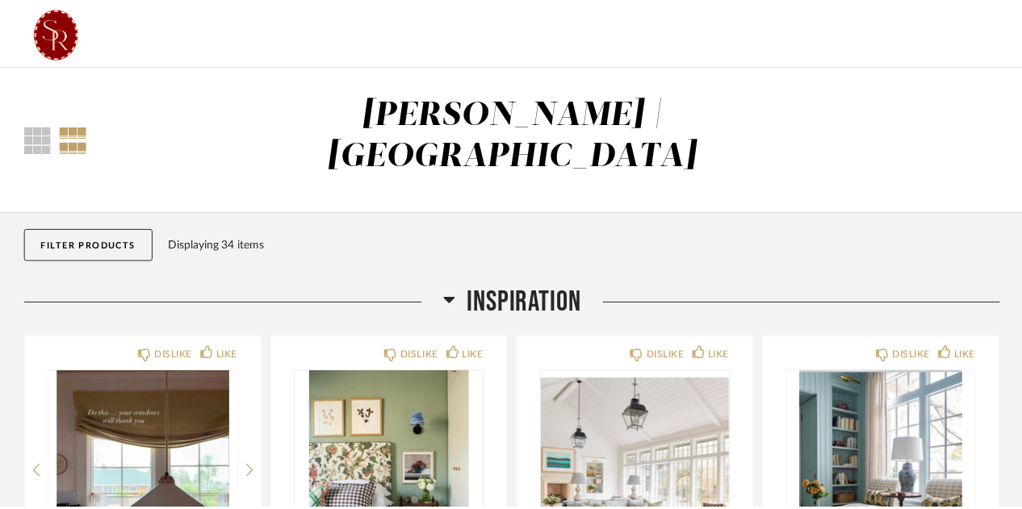
scroll to position [5229, 0]
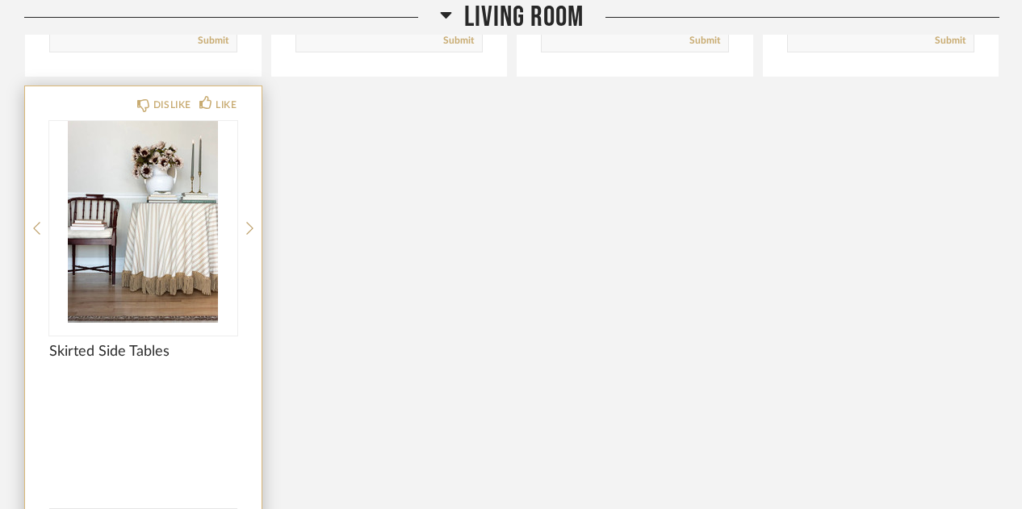
click at [179, 174] on img "1" at bounding box center [143, 222] width 188 height 202
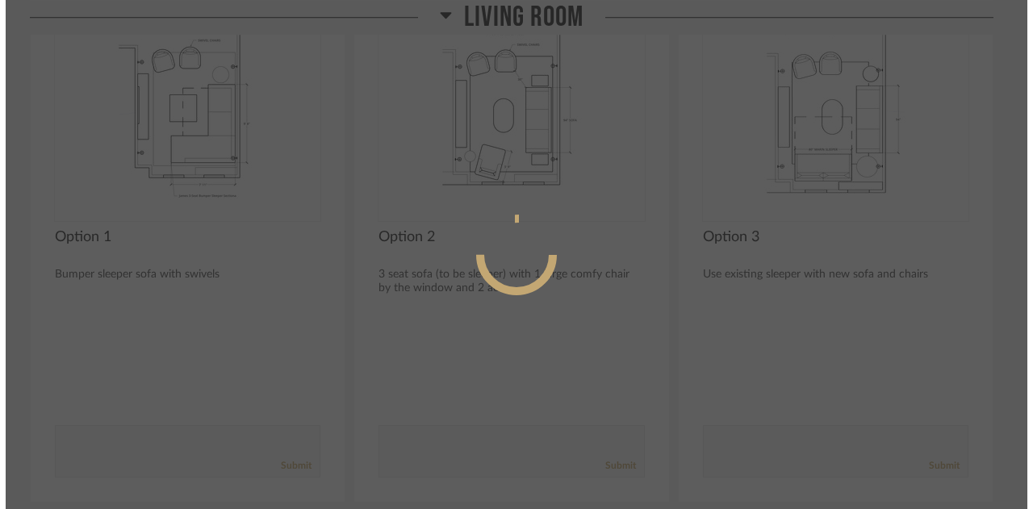
scroll to position [0, 0]
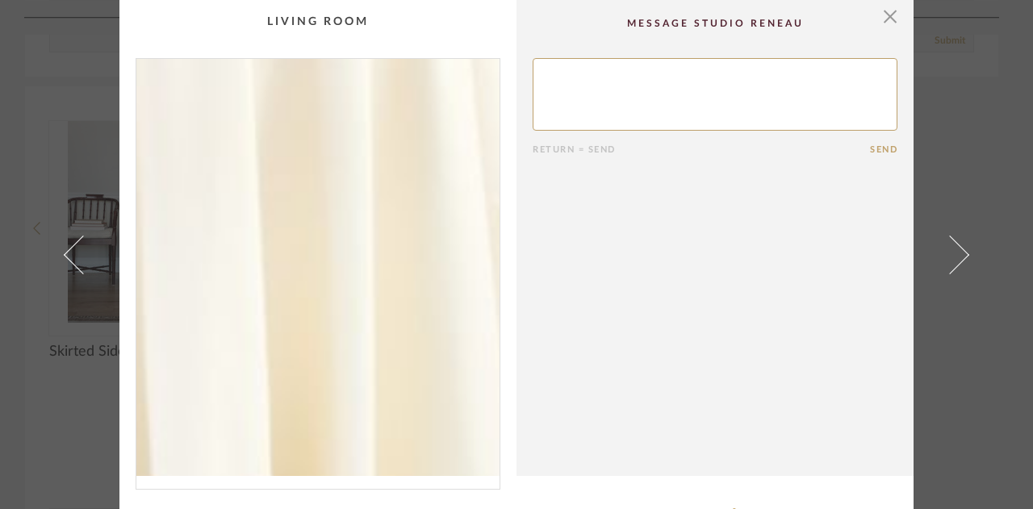
click at [381, 275] on img "0" at bounding box center [317, 267] width 363 height 417
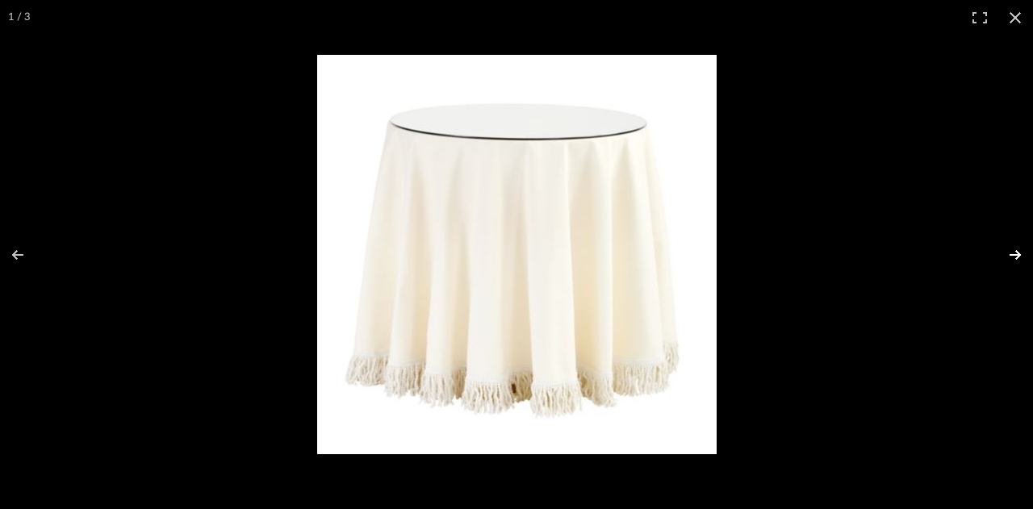
click at [1026, 257] on button at bounding box center [1005, 255] width 57 height 81
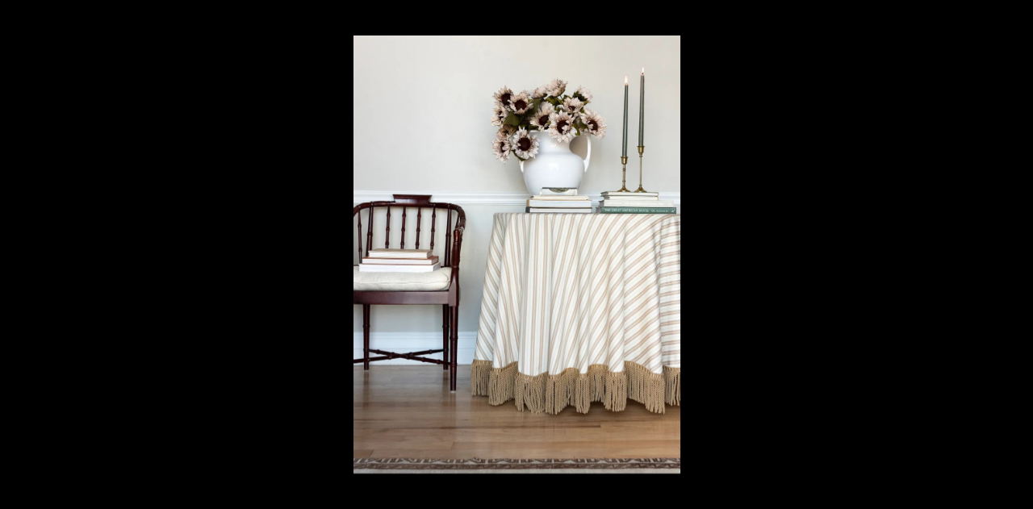
click at [1026, 257] on button at bounding box center [1005, 255] width 57 height 81
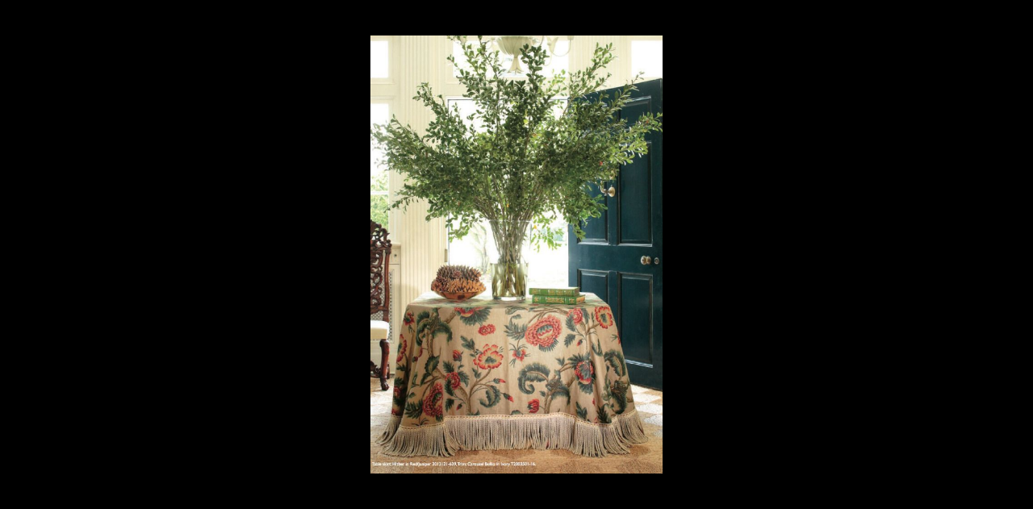
click at [1026, 257] on button at bounding box center [1005, 255] width 57 height 81
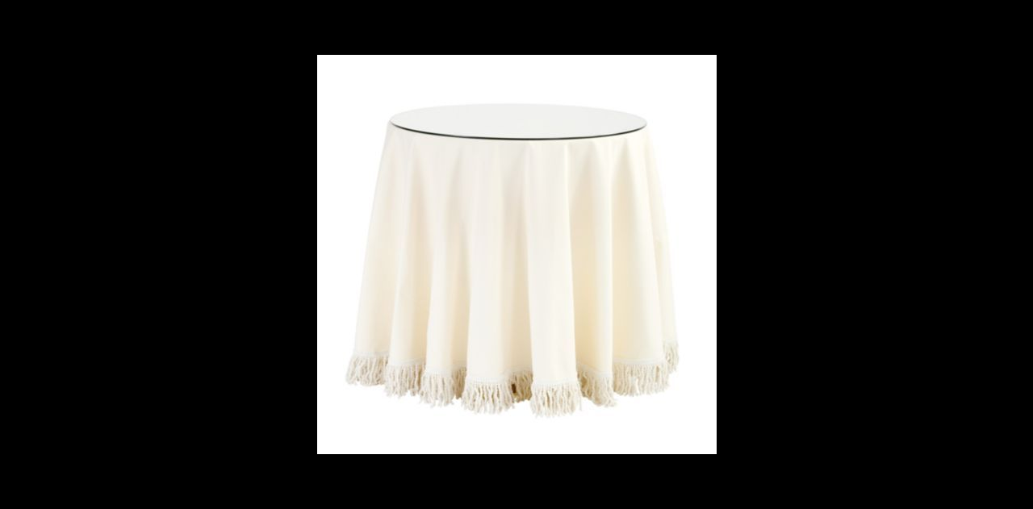
click at [1026, 257] on button at bounding box center [1005, 255] width 57 height 81
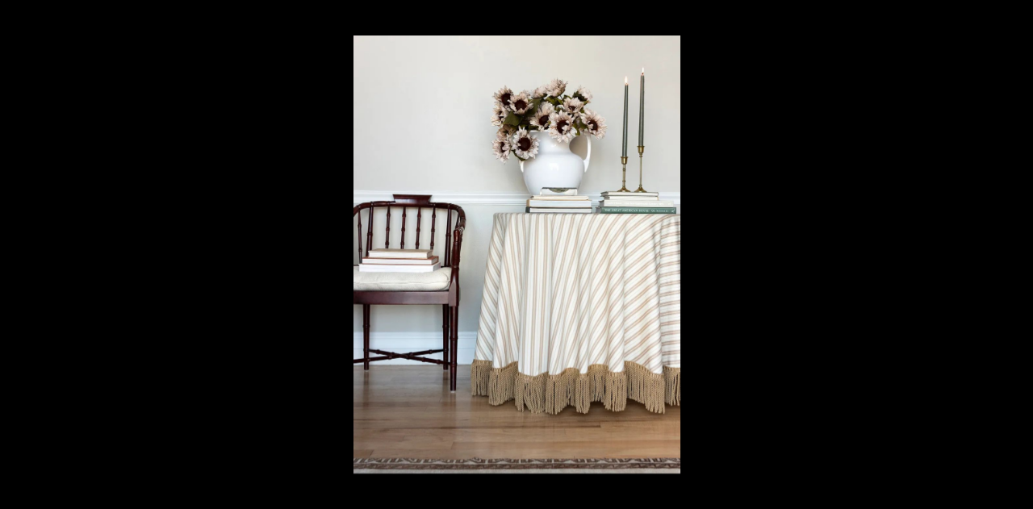
click at [1026, 257] on button at bounding box center [1005, 255] width 57 height 81
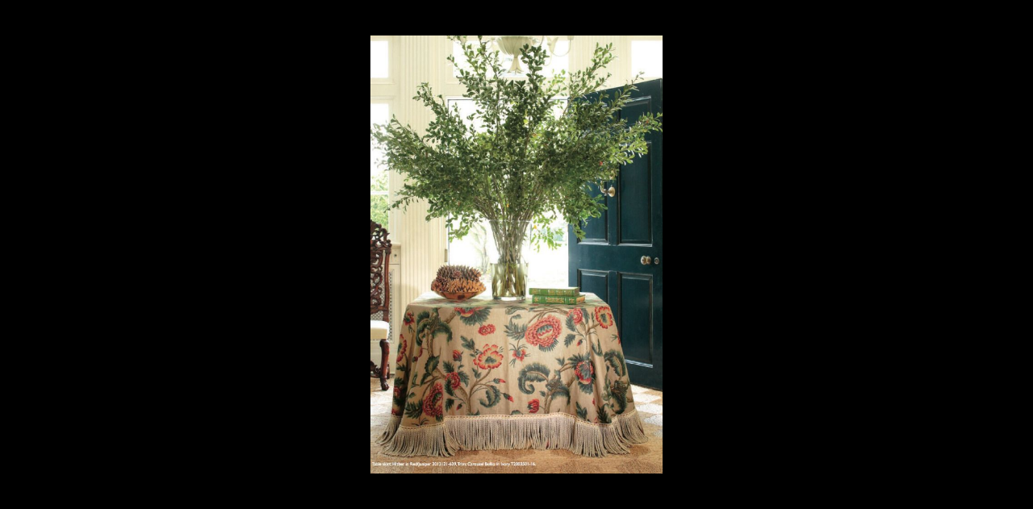
click at [1026, 257] on button at bounding box center [1005, 255] width 57 height 81
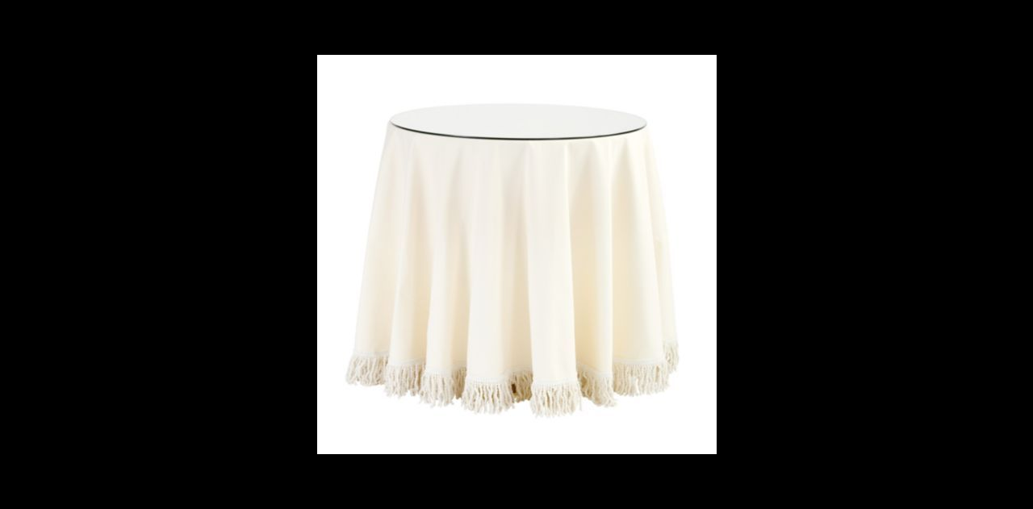
click at [1026, 257] on button at bounding box center [1005, 255] width 57 height 81
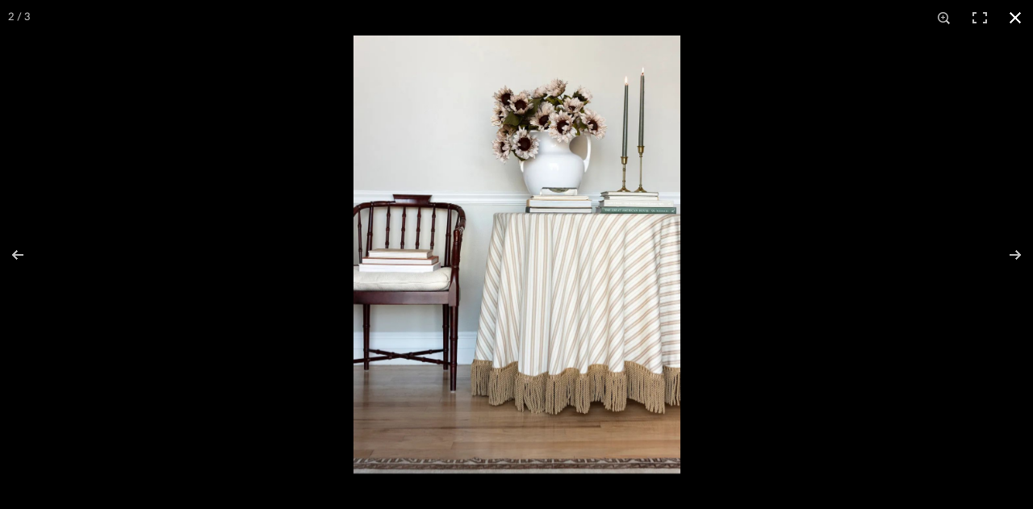
click at [957, 148] on div at bounding box center [870, 290] width 1033 height 509
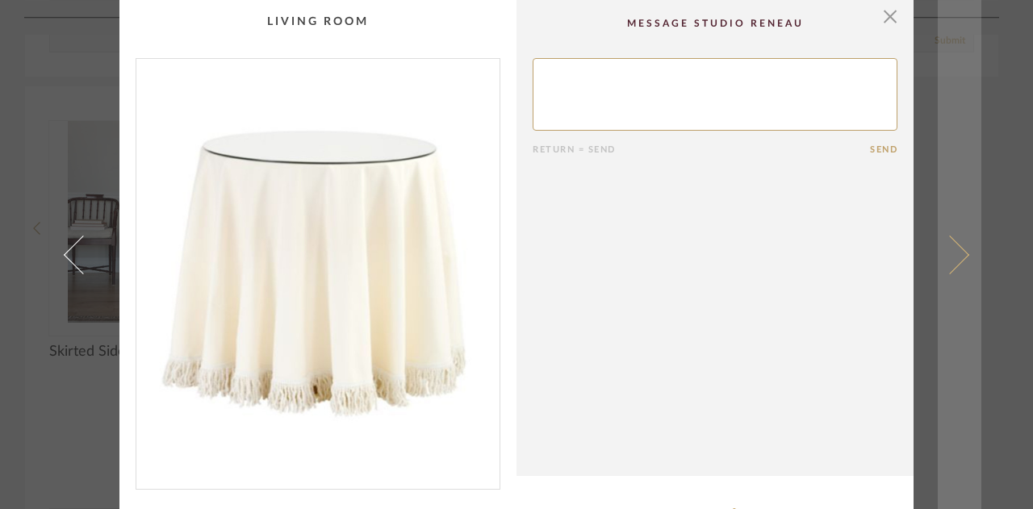
click at [957, 148] on link at bounding box center [960, 254] width 44 height 509
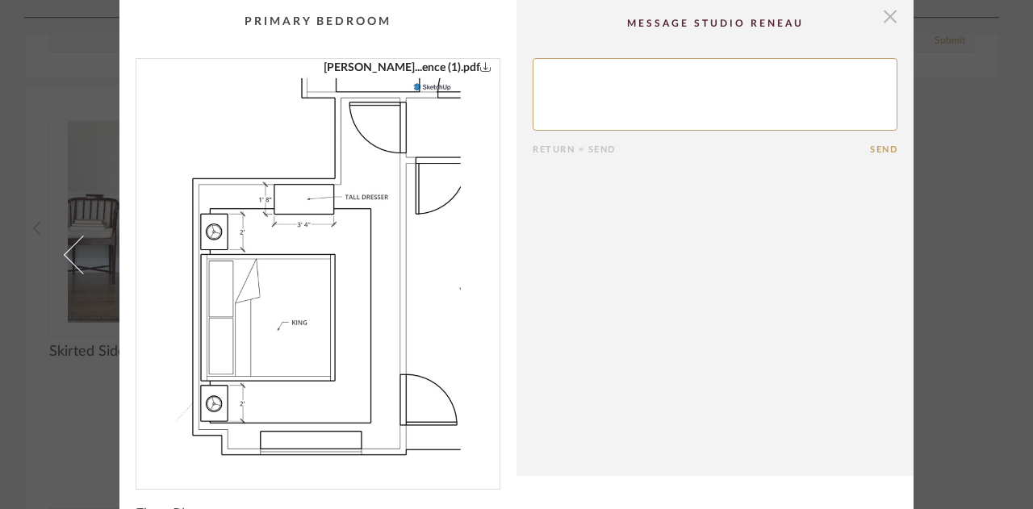
click at [880, 23] on span "button" at bounding box center [890, 16] width 32 height 32
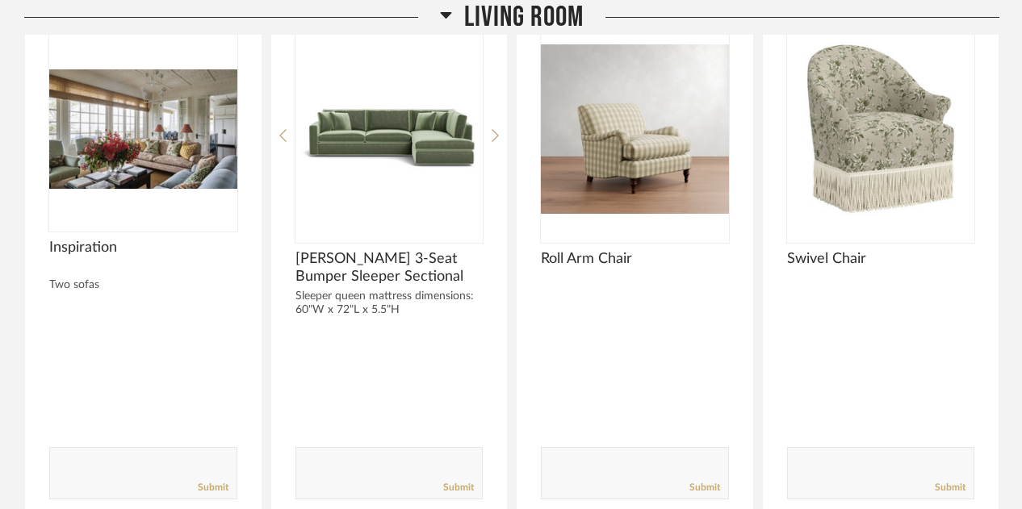
scroll to position [4553, 0]
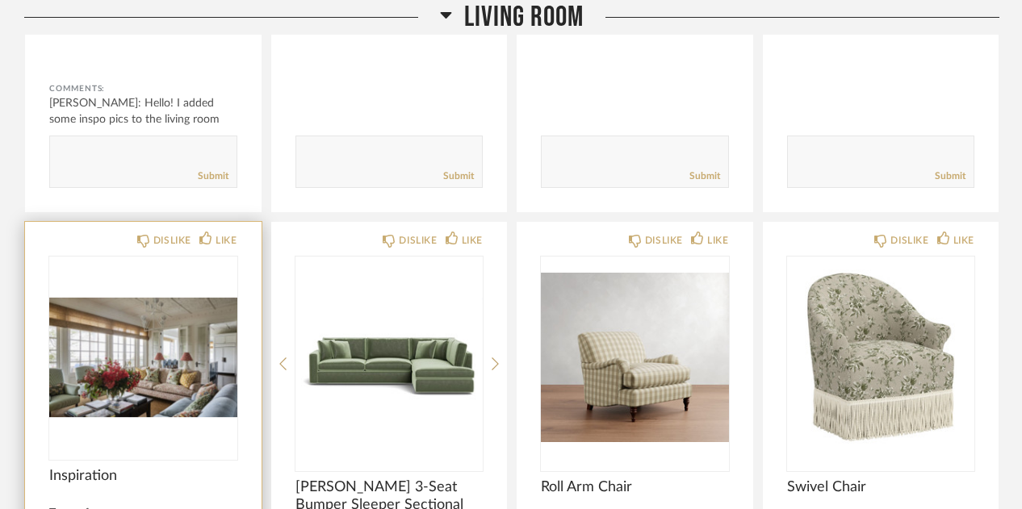
click at [165, 316] on div at bounding box center [143, 358] width 188 height 202
click at [136, 314] on img "0" at bounding box center [143, 358] width 188 height 202
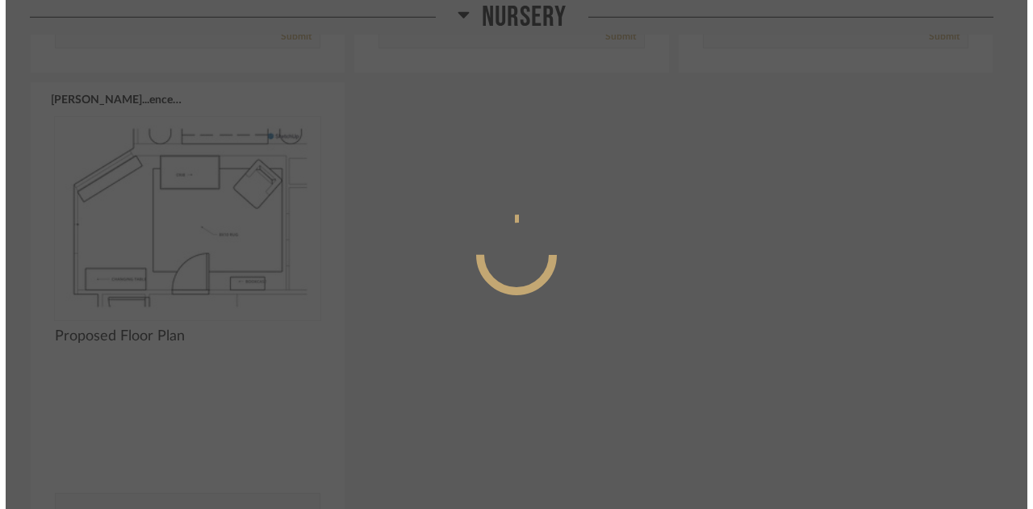
scroll to position [0, 0]
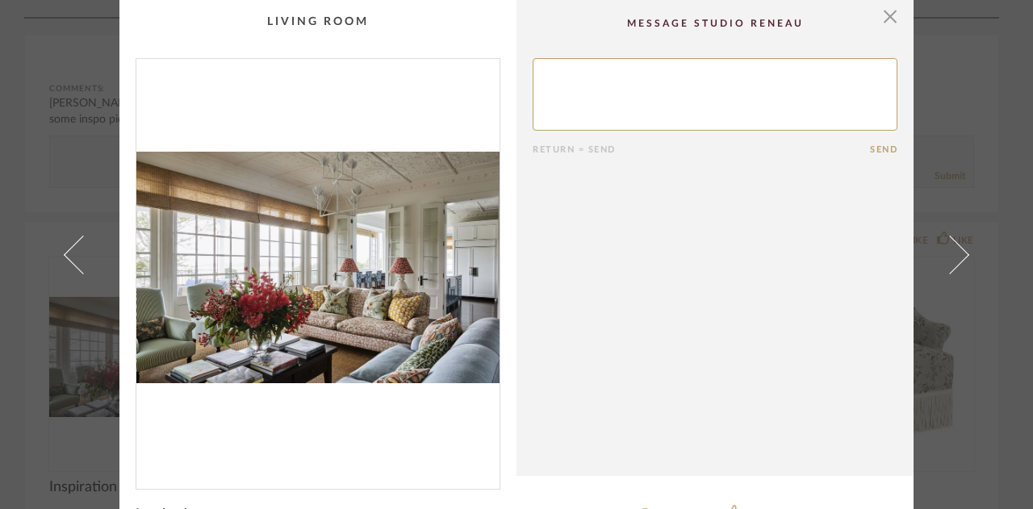
click at [976, 165] on div "× Return = Send Send Inspiration Two sofas DISLIKE ITEM LIKE ITEM" at bounding box center [516, 254] width 1033 height 509
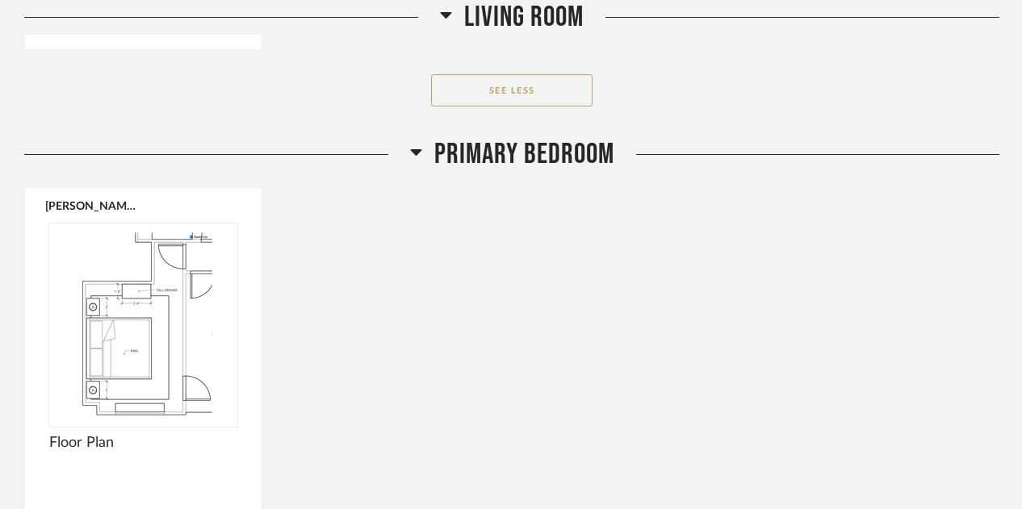
scroll to position [5864, 0]
